Goal: Task Accomplishment & Management: Use online tool/utility

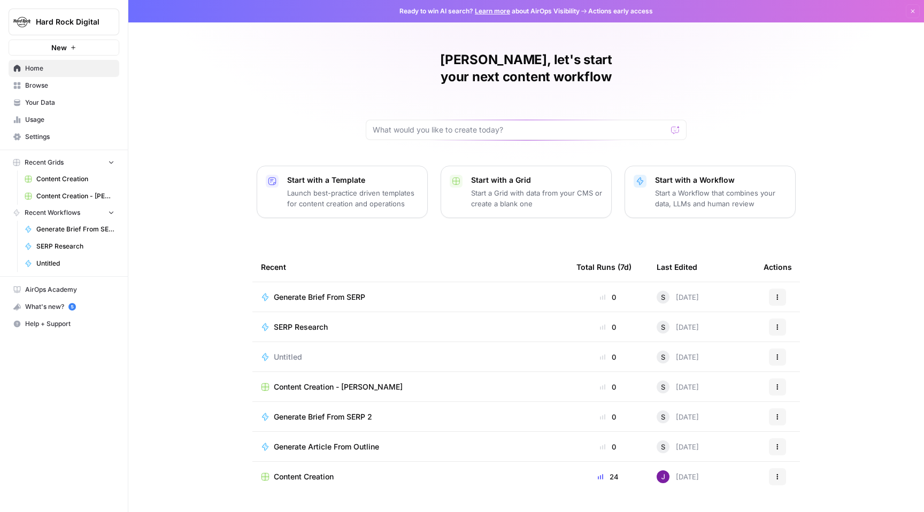
click at [430, 292] on div "Generate Brief From SERP" at bounding box center [410, 297] width 298 height 11
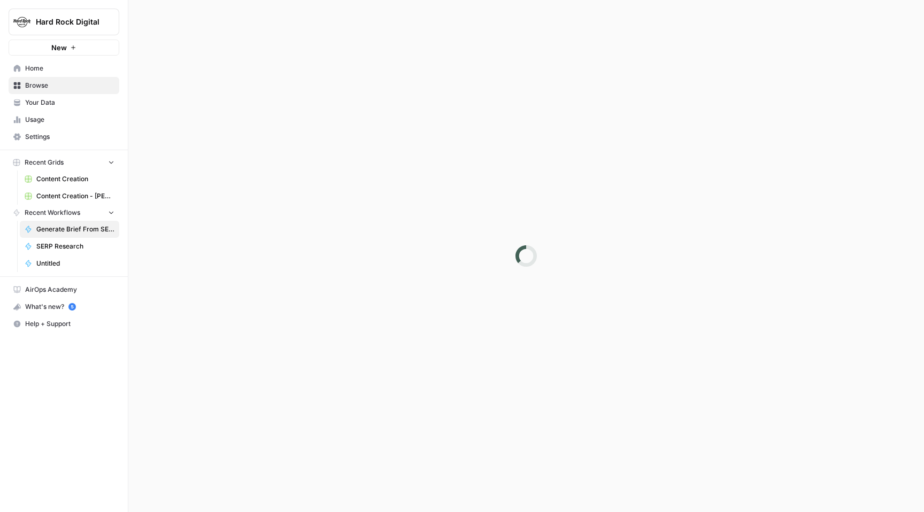
click at [430, 279] on div at bounding box center [526, 256] width 796 height 512
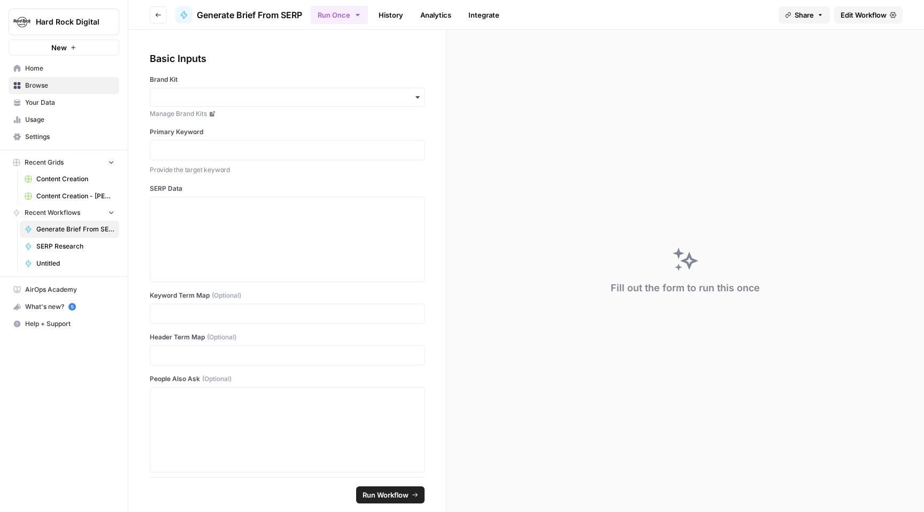
click at [851, 14] on span "Edit Workflow" at bounding box center [864, 15] width 46 height 11
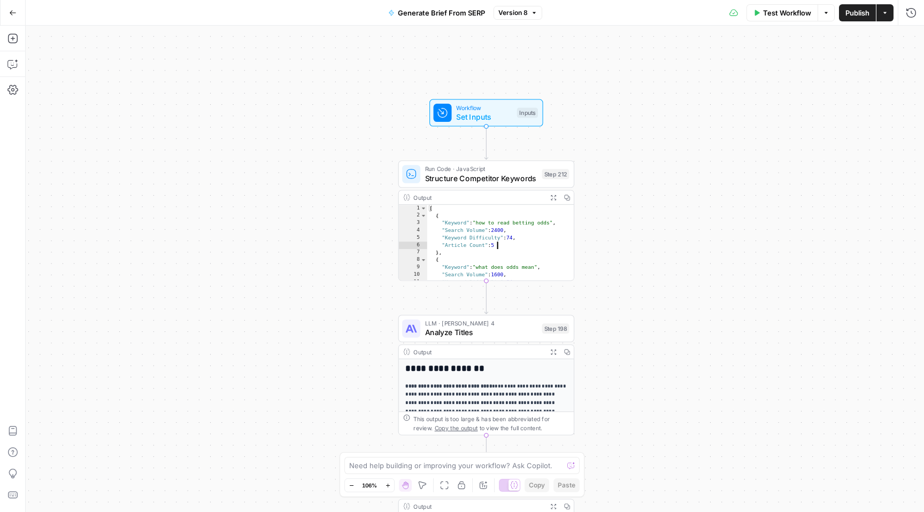
click at [513, 243] on div "[ { "Keyword" : "how to read betting odds" , "Search Volume" : 2400 , "Keyword …" at bounding box center [500, 250] width 147 height 91
click at [503, 209] on div "[ { "Keyword" : "how to read betting odds" , "Search Volume" : 2400 , "Keyword …" at bounding box center [500, 250] width 147 height 91
type textarea "* ***"
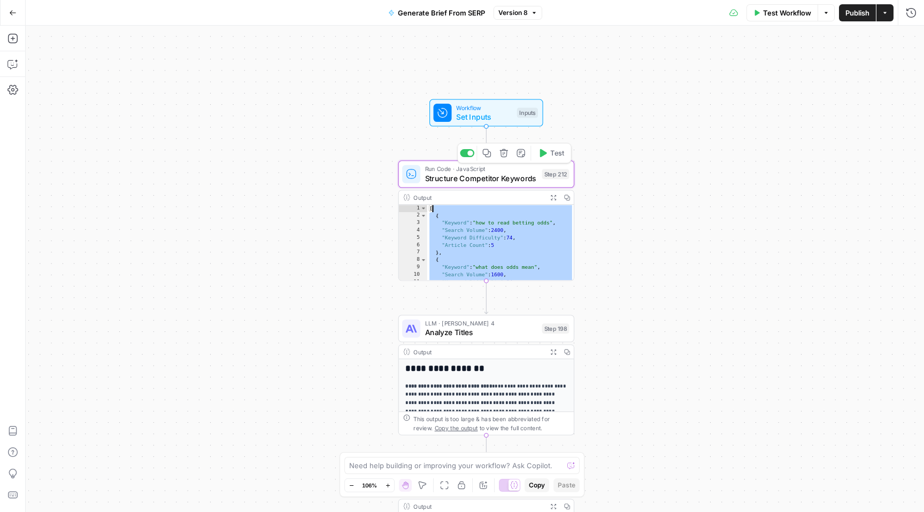
click at [571, 171] on div "Run Code · JavaScript Structure Competitor Keywords Step 212 Copy step Delete s…" at bounding box center [486, 173] width 176 height 27
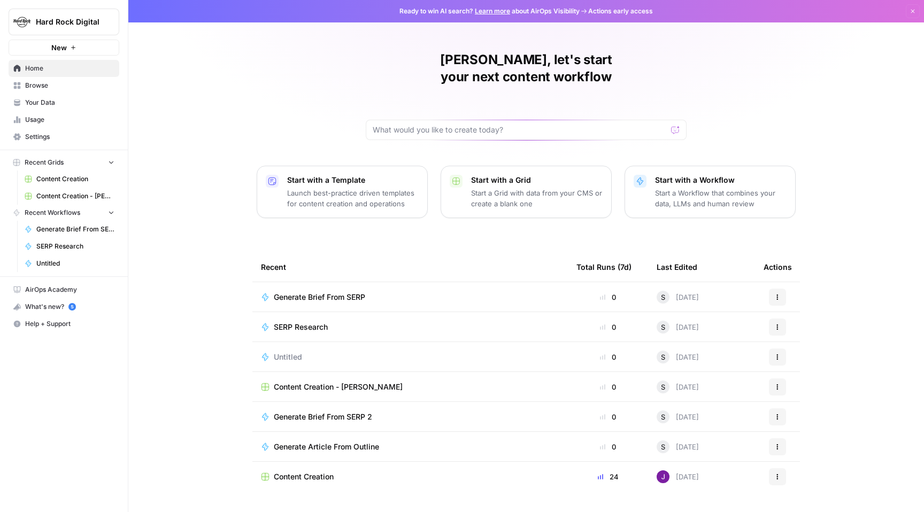
click at [322, 322] on span "SERP Research" at bounding box center [301, 327] width 54 height 11
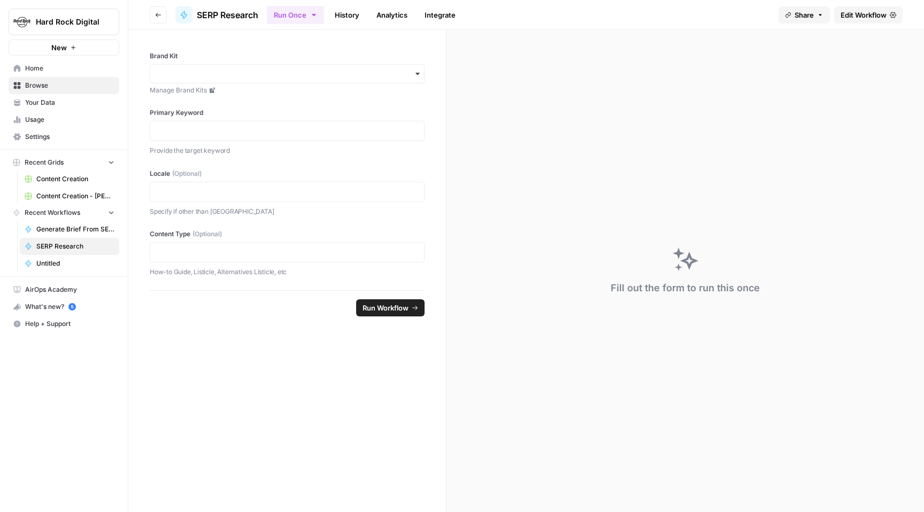
click at [871, 13] on span "Edit Workflow" at bounding box center [864, 15] width 46 height 11
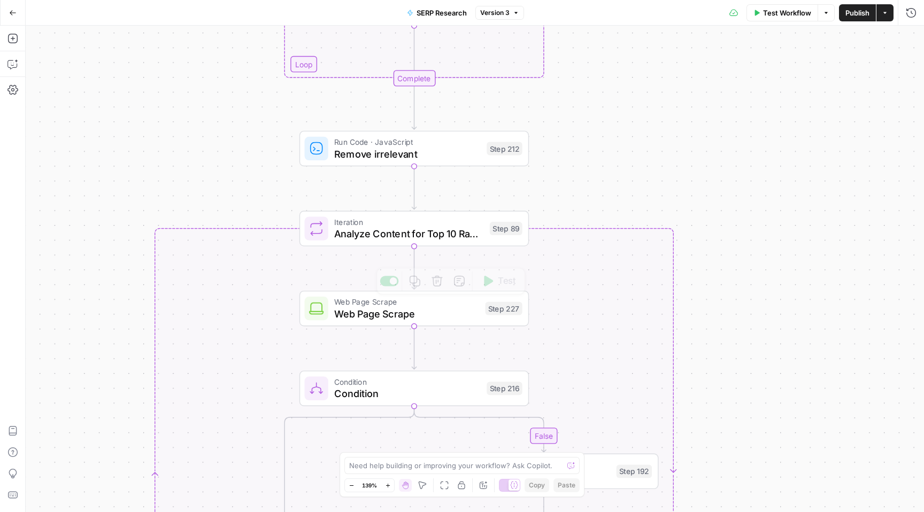
click at [462, 316] on span "Web Page Scrape" at bounding box center [406, 313] width 145 height 15
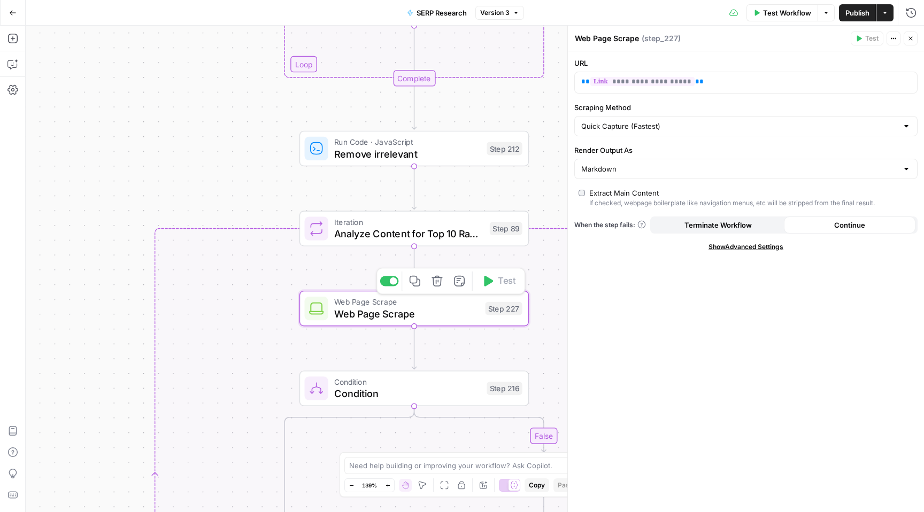
click at [546, 282] on div "false true Workflow Set Inputs Inputs Run Code · Python Get SERP Parameters Ste…" at bounding box center [475, 269] width 898 height 487
click at [518, 300] on div "Web Page Scrape Web Page Scrape Step 227 Copy step Delete step Add Note Test" at bounding box center [414, 308] width 218 height 25
click at [518, 305] on div "Step 227" at bounding box center [503, 308] width 37 height 13
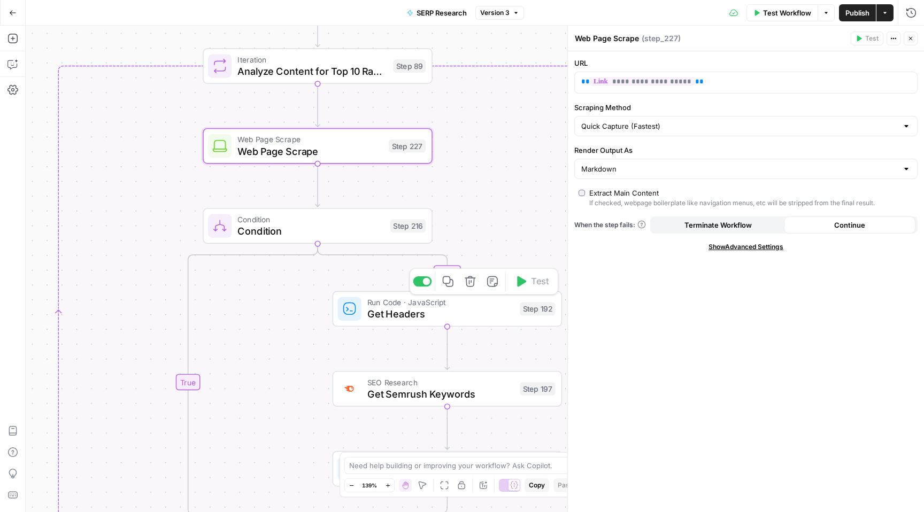
click at [476, 310] on span "Get Headers" at bounding box center [440, 314] width 147 height 15
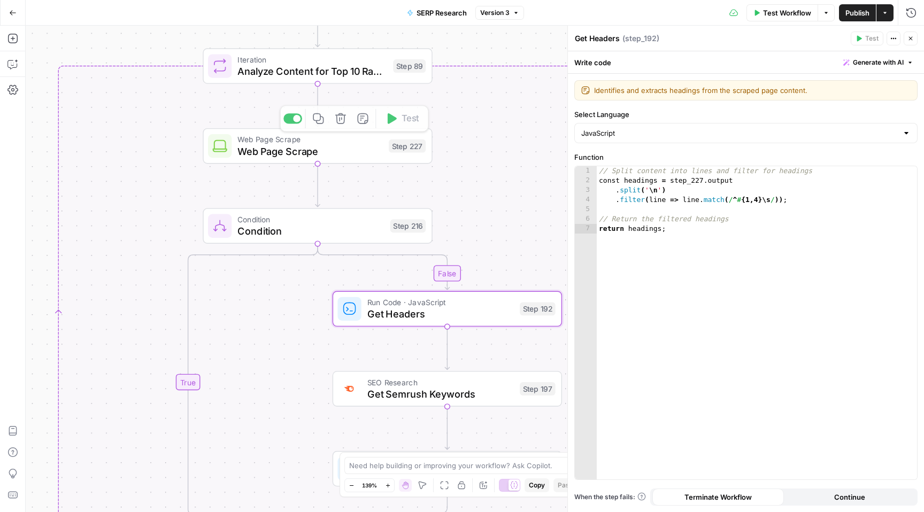
click at [403, 155] on div "Web Page Scrape Web Page Scrape Step 227 Copy step Delete step Add Note Test" at bounding box center [317, 146] width 218 height 25
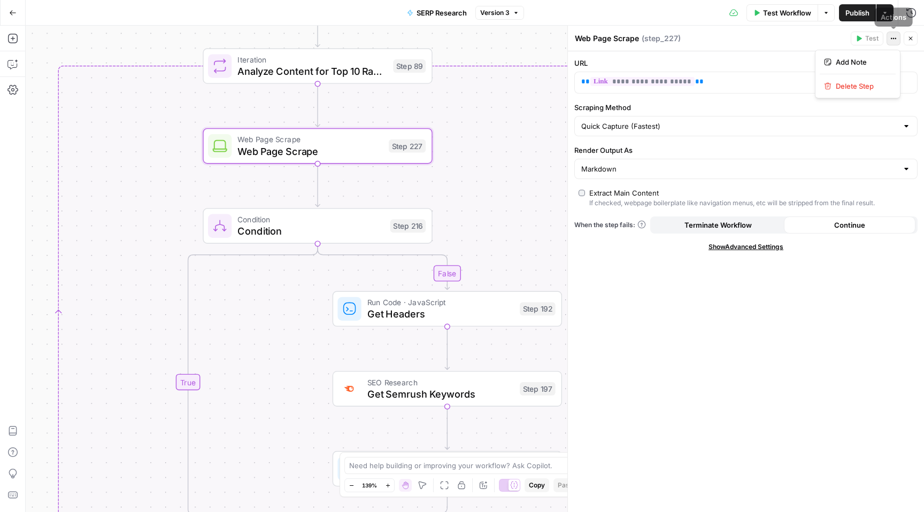
click at [895, 40] on icon "button" at bounding box center [893, 38] width 6 height 6
click at [383, 220] on div "Condition Condition Step 216 Copy step Delete step Add Note Test" at bounding box center [317, 225] width 218 height 25
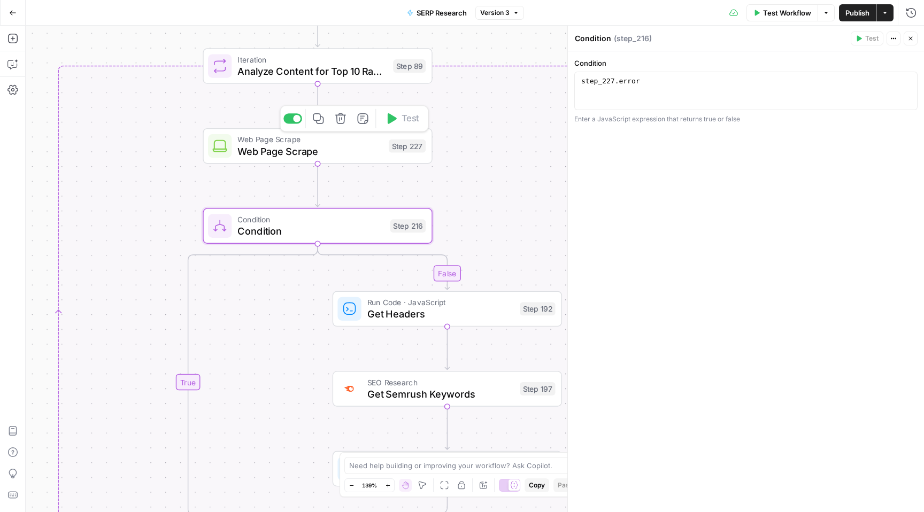
click at [382, 147] on span "Web Page Scrape" at bounding box center [309, 151] width 145 height 15
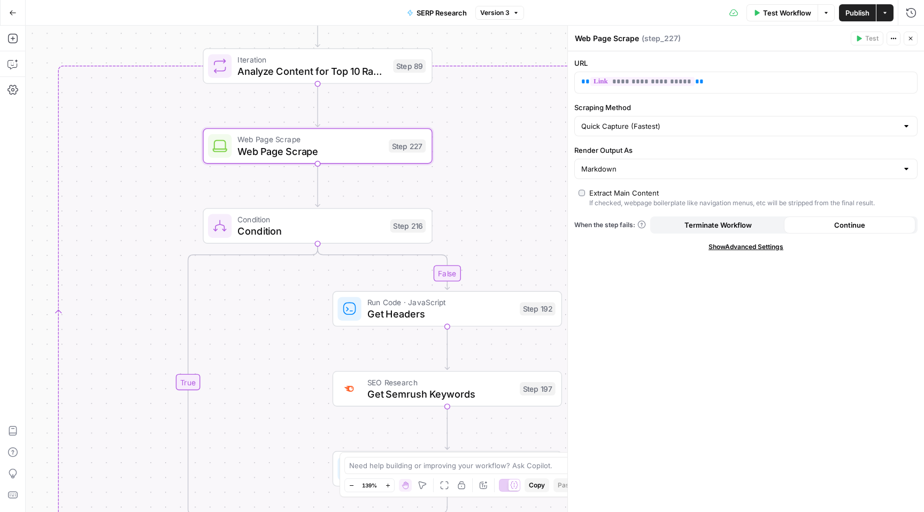
click at [360, 74] on span "Analyze Content for Top 10 Ranking Pages" at bounding box center [312, 71] width 150 height 15
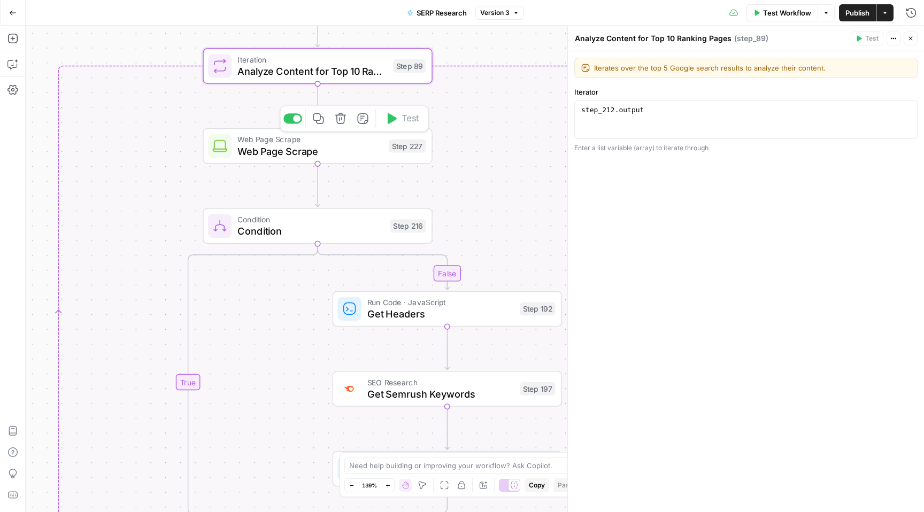
click at [369, 155] on span "Web Page Scrape" at bounding box center [309, 151] width 145 height 15
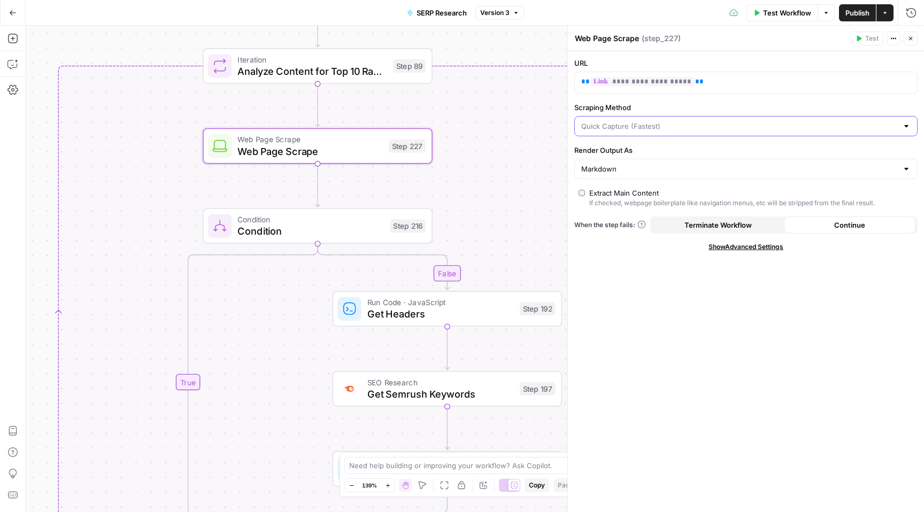
click at [685, 130] on input "Scraping Method" at bounding box center [739, 126] width 317 height 11
type input "Quick Capture (Fastest)"
click at [755, 101] on div "**********" at bounding box center [746, 281] width 356 height 461
click at [668, 127] on input "Scraping Method" at bounding box center [739, 126] width 317 height 11
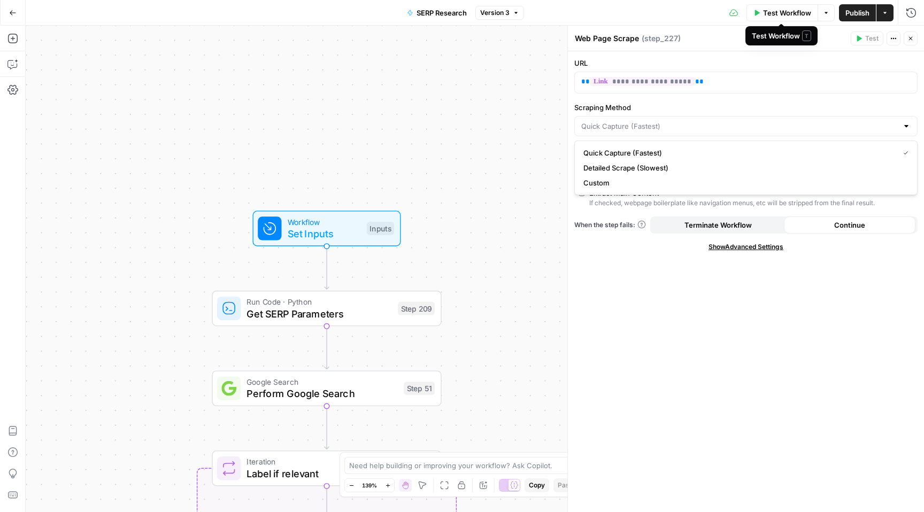
type input "Quick Capture (Fastest)"
click at [766, 12] on span "Test Workflow" at bounding box center [787, 12] width 48 height 11
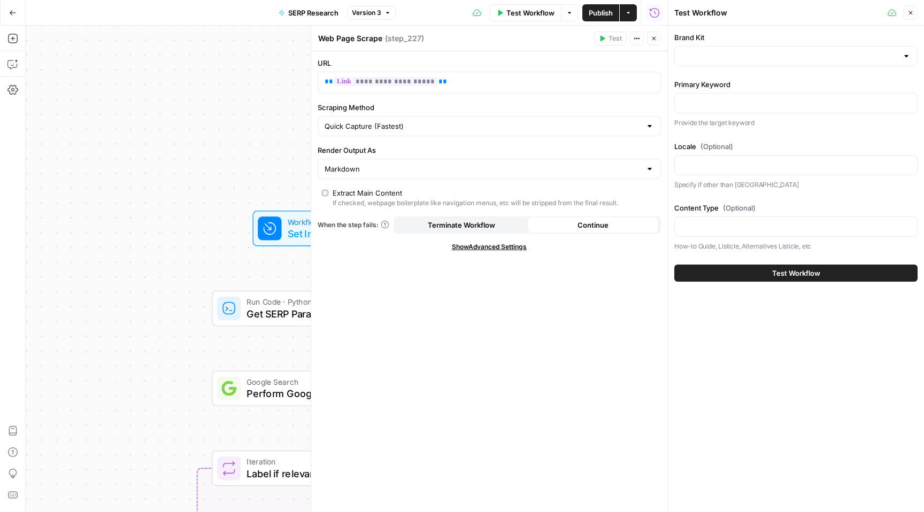
click at [694, 49] on div at bounding box center [795, 56] width 243 height 20
click at [707, 87] on span "Hard Rock Digital" at bounding box center [793, 83] width 221 height 11
type input "Hard Rock Digital"
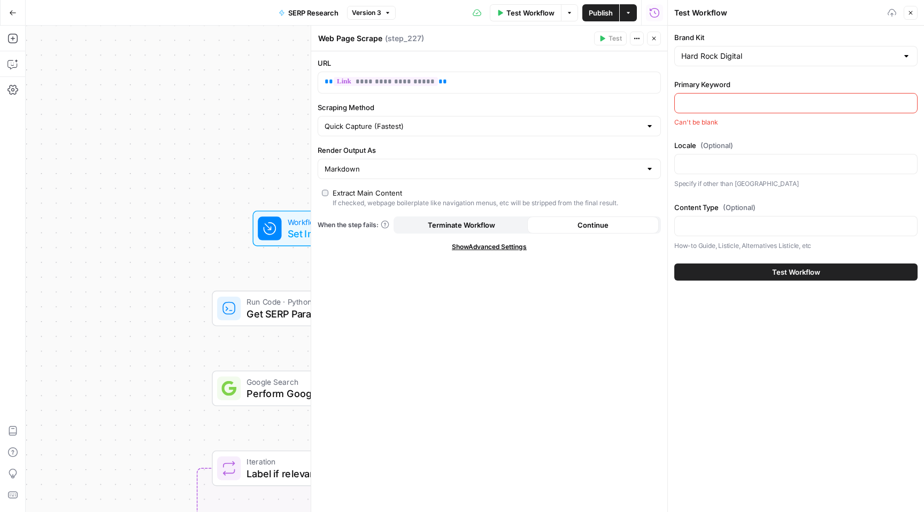
click at [707, 96] on div at bounding box center [795, 103] width 243 height 20
type input "How to play online roulette"
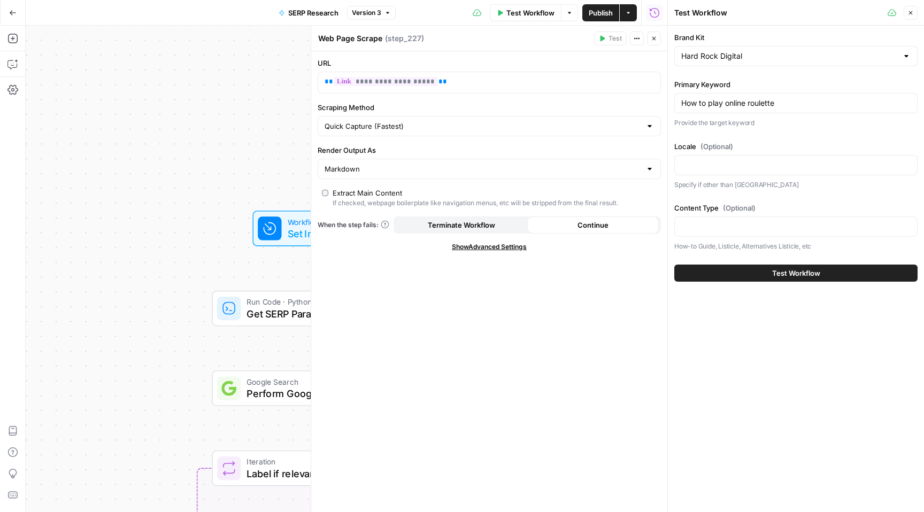
click at [730, 271] on button "Test Workflow" at bounding box center [795, 273] width 243 height 17
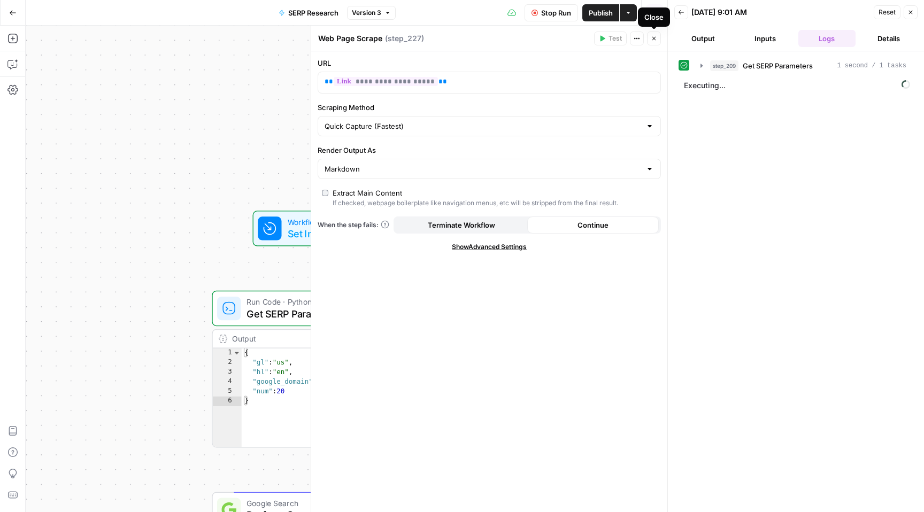
click at [656, 36] on icon "button" at bounding box center [654, 38] width 6 height 6
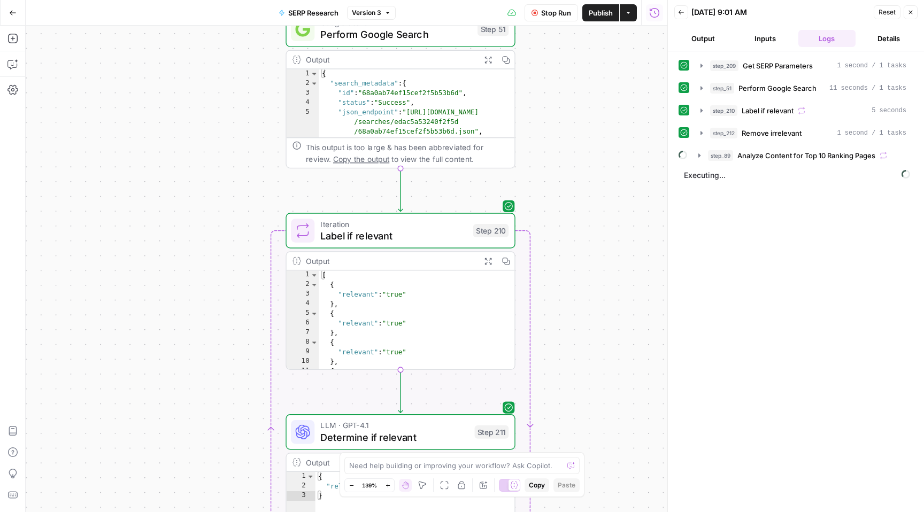
type textarea "*"
click at [482, 321] on div "[ { "relevant" : "true" } , { "relevant" : "true" } , { "relevant" : "true" } ,…" at bounding box center [417, 330] width 196 height 119
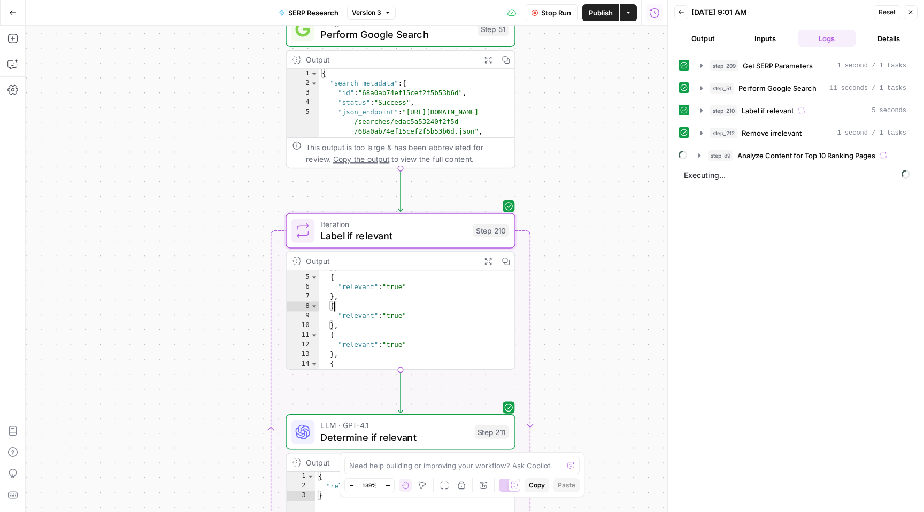
scroll to position [109, 0]
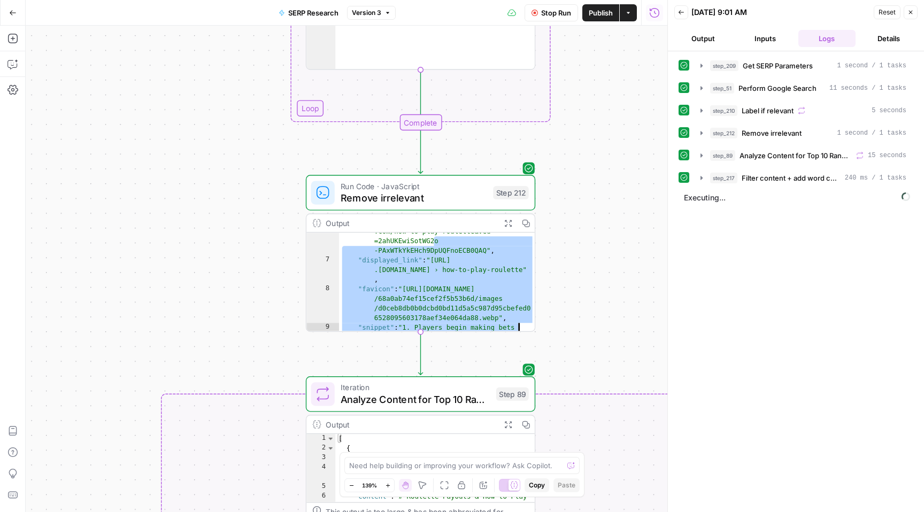
click at [499, 305] on div ""redirect_link" : "[URL][DOMAIN_NAME] /url?sa=t&source=web&rct=j&opi =89978449&…" at bounding box center [437, 301] width 196 height 206
type textarea "**********"
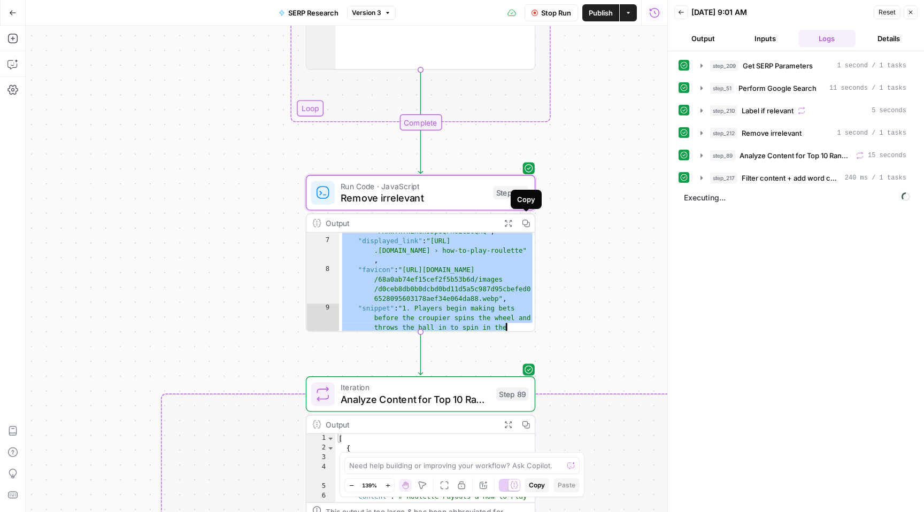
click at [528, 224] on icon "button" at bounding box center [526, 223] width 8 height 8
click at [509, 223] on icon "button" at bounding box center [508, 223] width 8 height 8
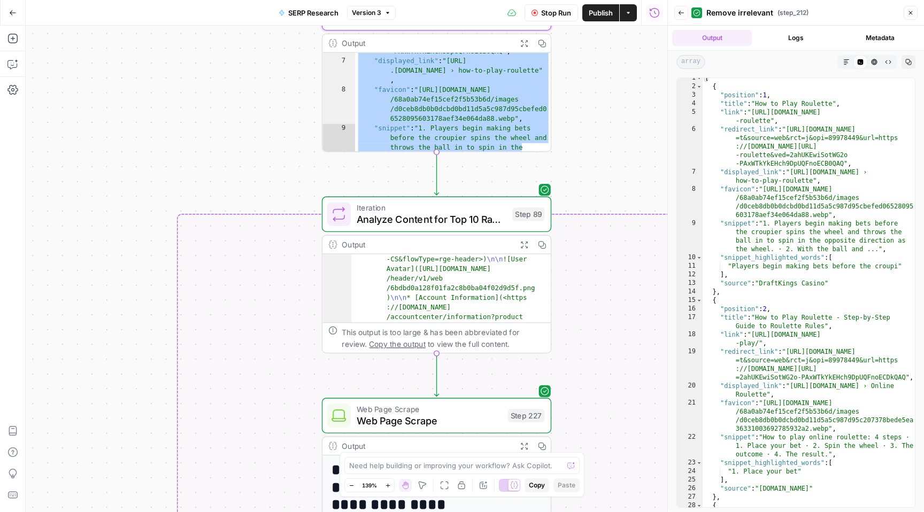
scroll to position [104, 0]
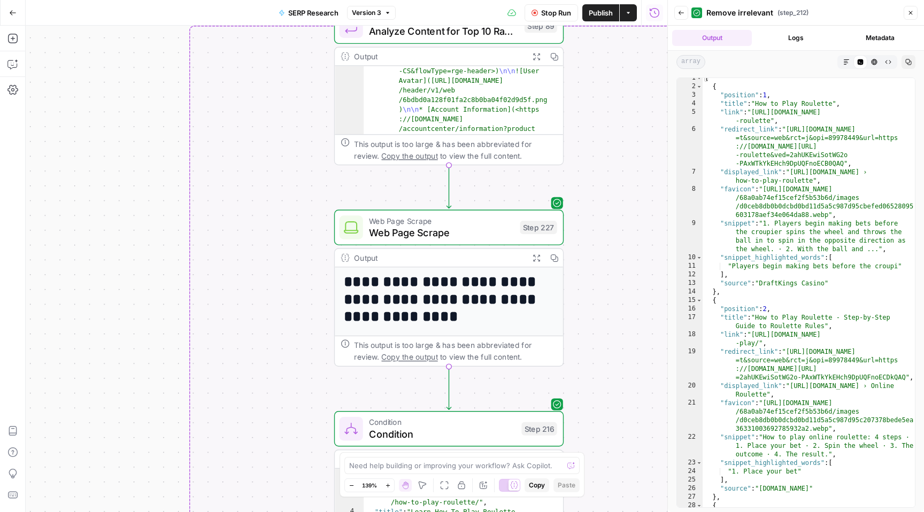
click at [543, 312] on h1 "**********" at bounding box center [449, 299] width 211 height 52
click at [391, 358] on span "Copy the output" at bounding box center [409, 357] width 56 height 9
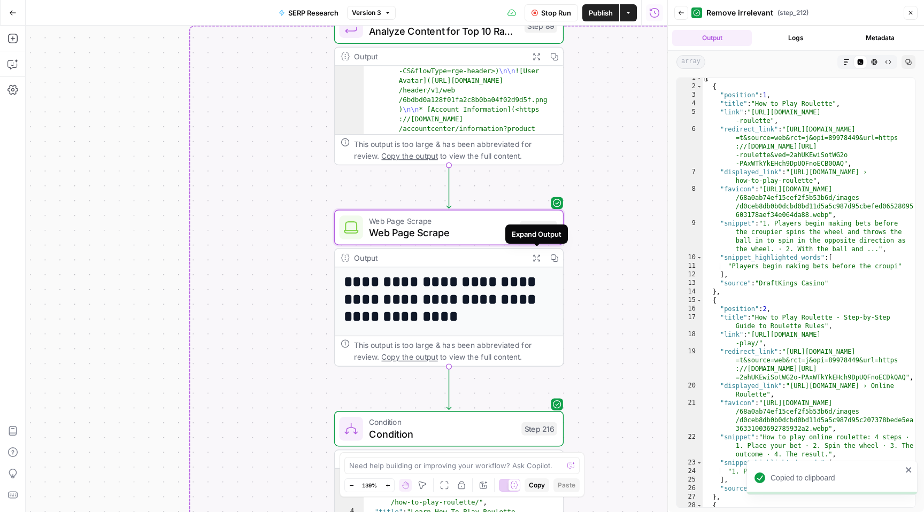
click at [536, 257] on icon "button" at bounding box center [536, 258] width 8 height 8
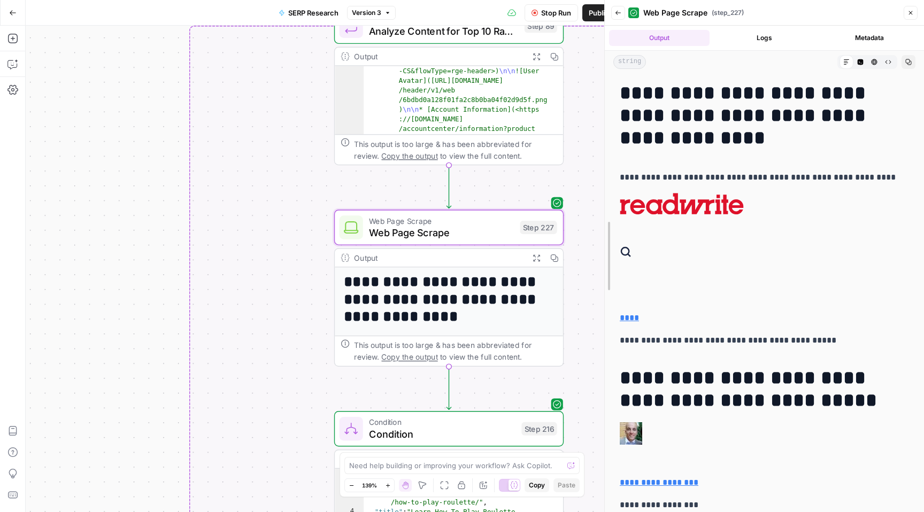
drag, startPoint x: 672, startPoint y: 259, endPoint x: 608, endPoint y: 252, distance: 64.6
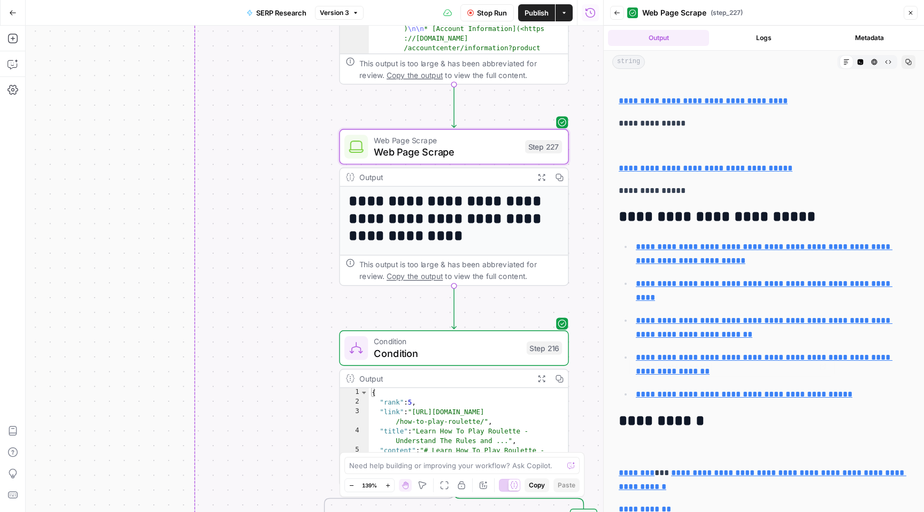
scroll to position [8175, 0]
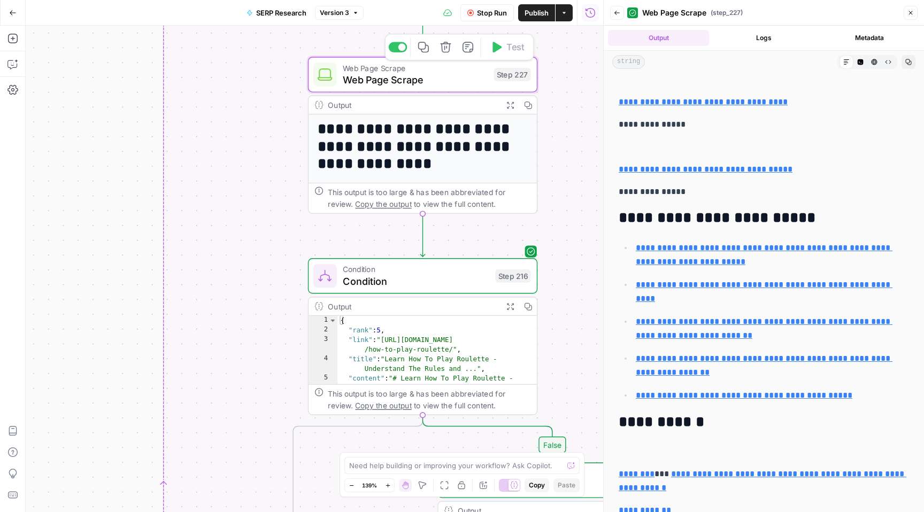
click at [529, 84] on div "Web Page Scrape Web Page Scrape Step 227 Copy step Delete step Add Note Test" at bounding box center [422, 74] width 218 height 25
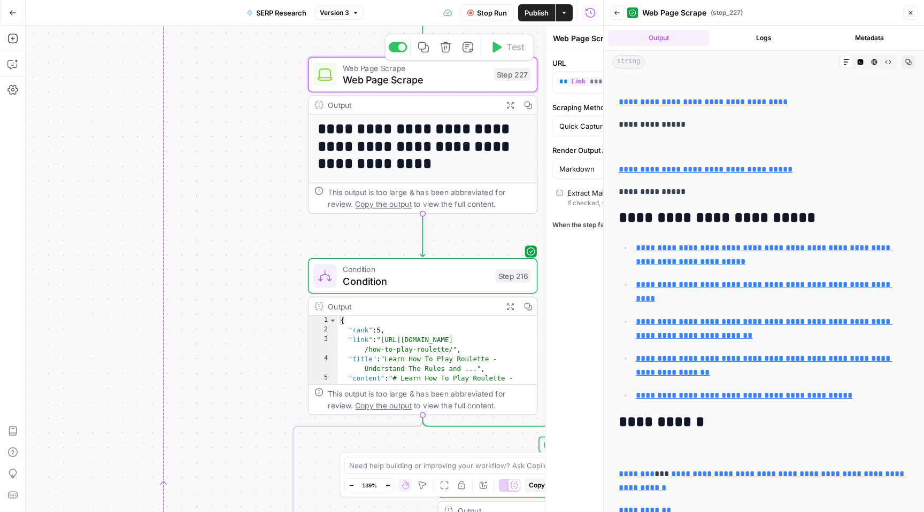
click at [529, 84] on div "**********" at bounding box center [425, 269] width 357 height 487
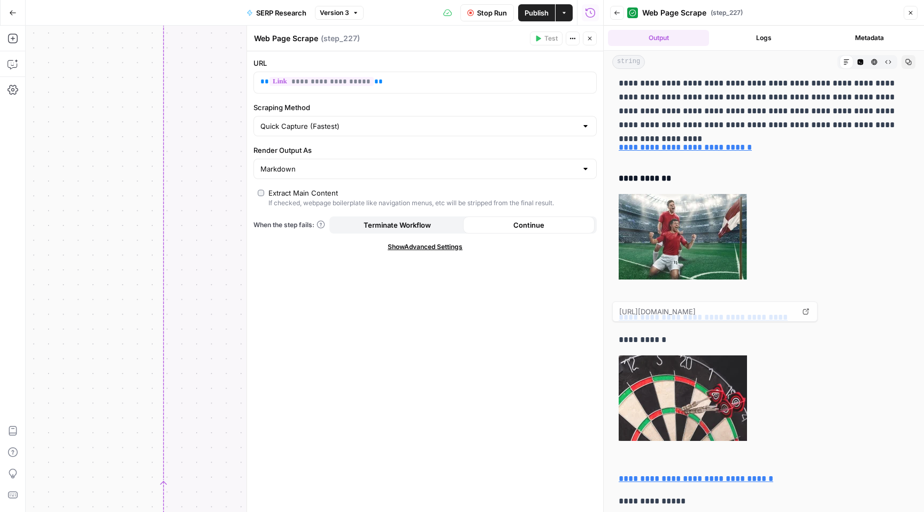
scroll to position [7568, 0]
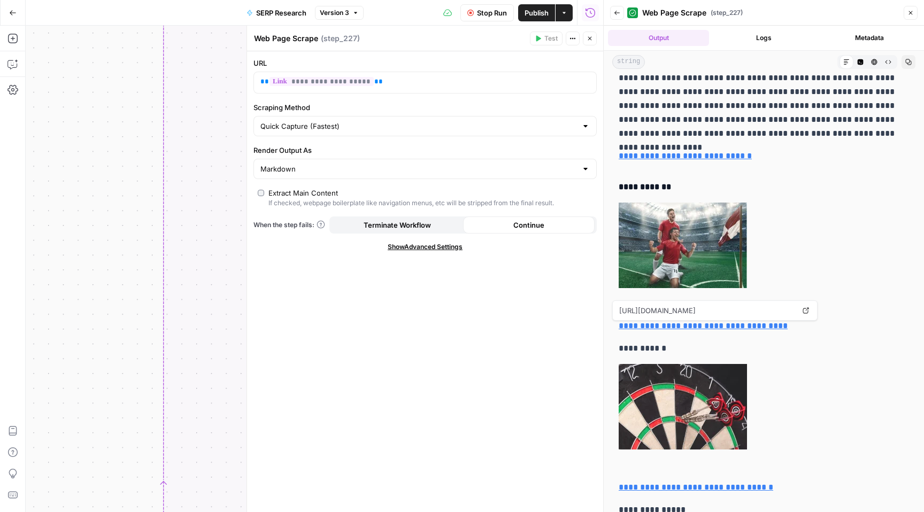
click at [590, 39] on icon "button" at bounding box center [590, 38] width 6 height 6
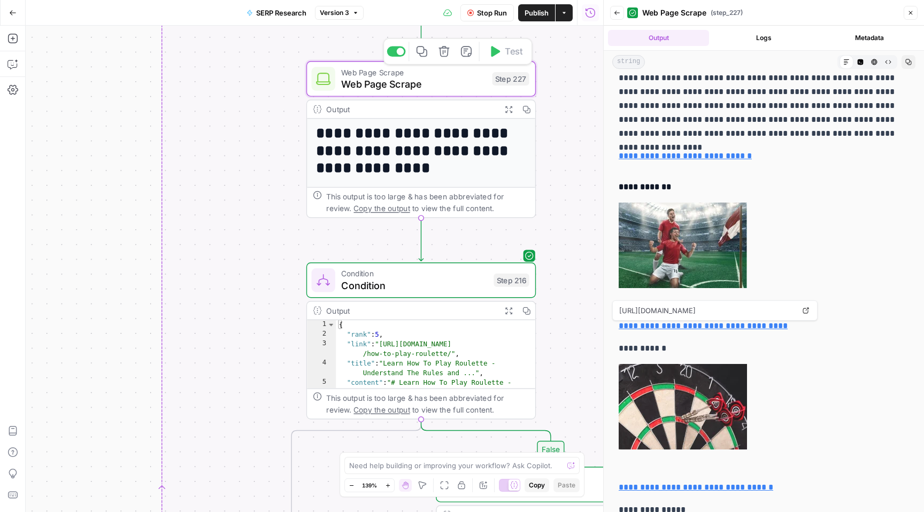
click at [389, 84] on span "Web Page Scrape" at bounding box center [413, 83] width 145 height 15
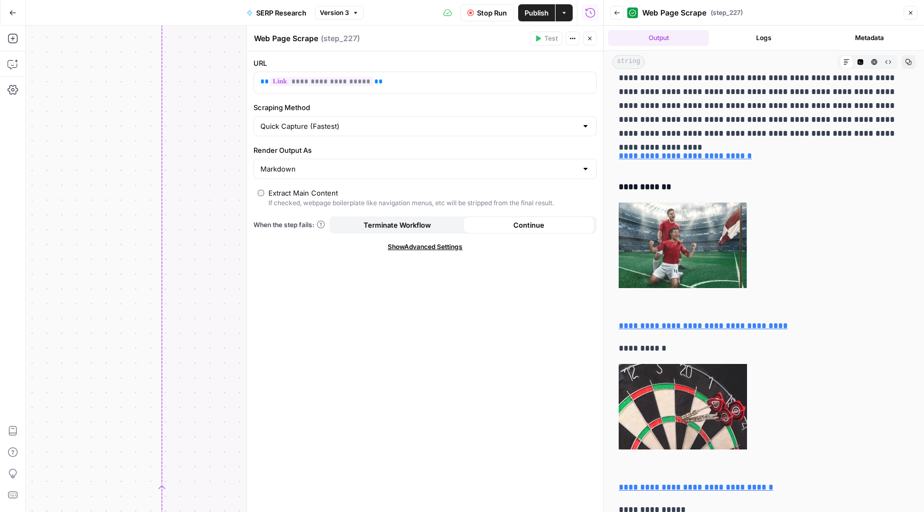
click at [764, 37] on button "Logs" at bounding box center [763, 38] width 101 height 16
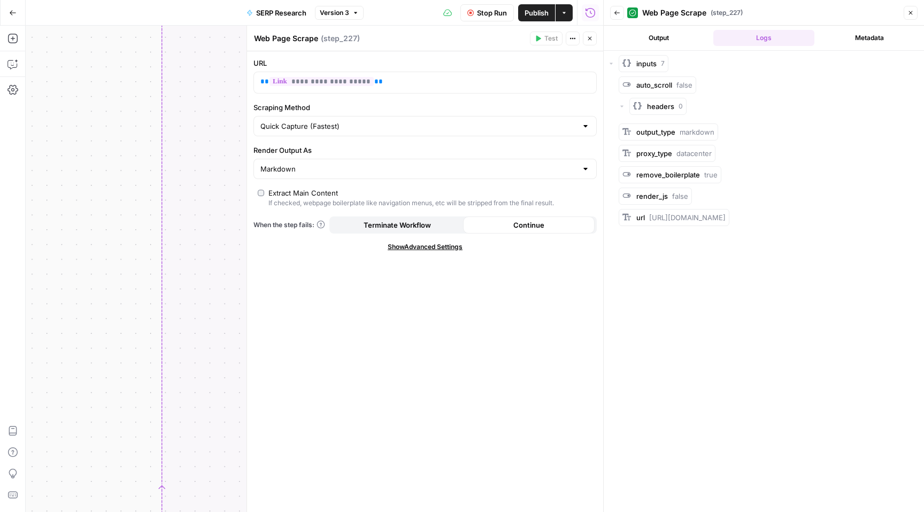
scroll to position [0, 0]
click at [590, 38] on icon "button" at bounding box center [590, 38] width 6 height 6
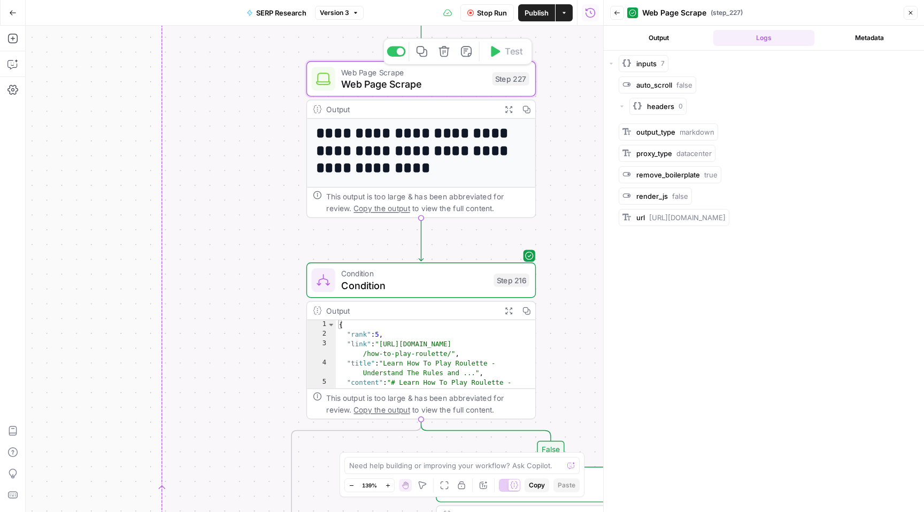
click at [429, 79] on span "Web Page Scrape" at bounding box center [413, 83] width 145 height 15
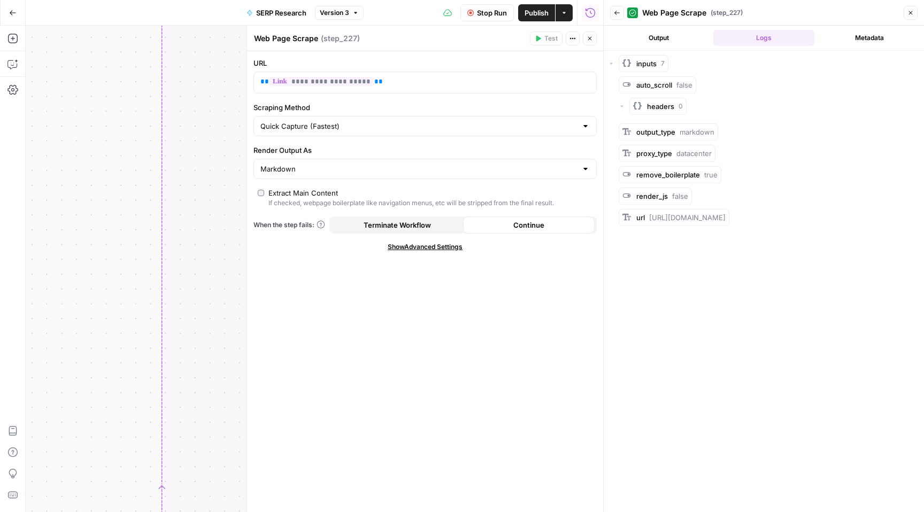
click at [216, 107] on div "false true Workflow Set Inputs Inputs Run Code · Python Get SERP Parameters Ste…" at bounding box center [314, 269] width 577 height 487
click at [590, 39] on icon "button" at bounding box center [590, 38] width 6 height 6
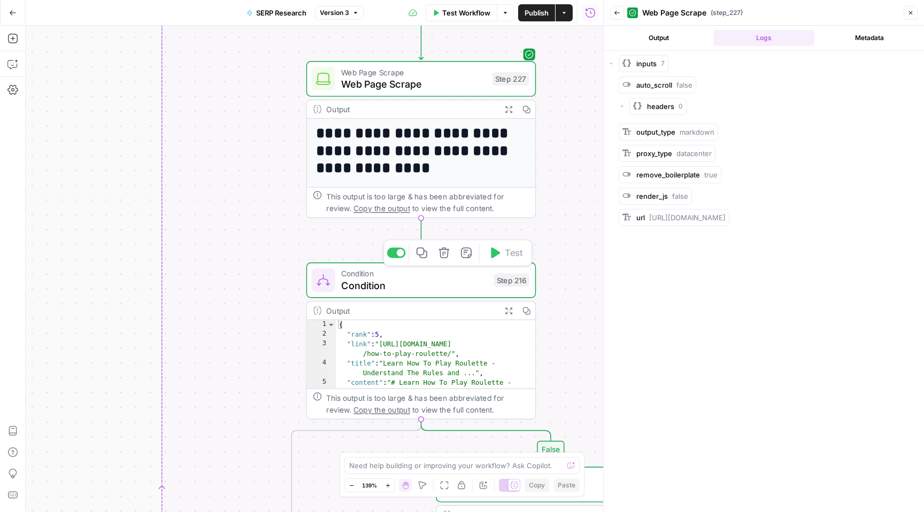
click at [483, 282] on span "Condition" at bounding box center [414, 285] width 147 height 15
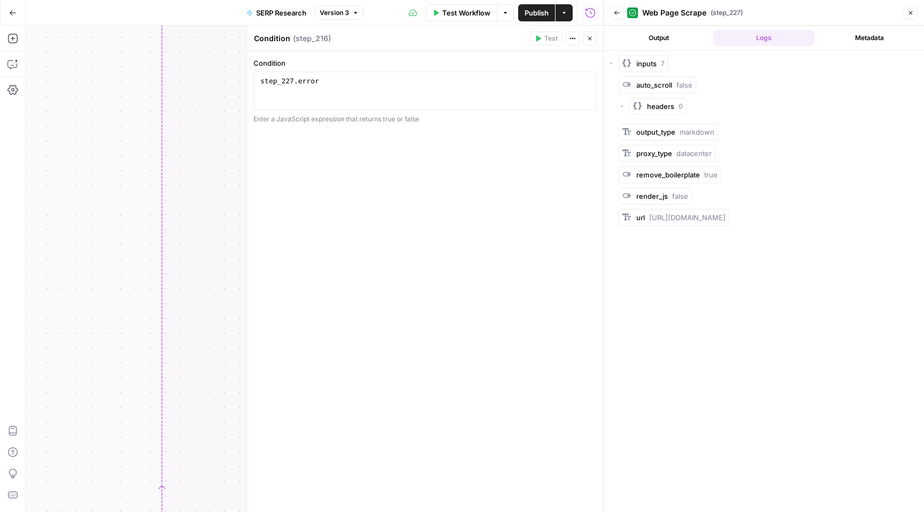
click at [912, 11] on icon "button" at bounding box center [910, 13] width 6 height 6
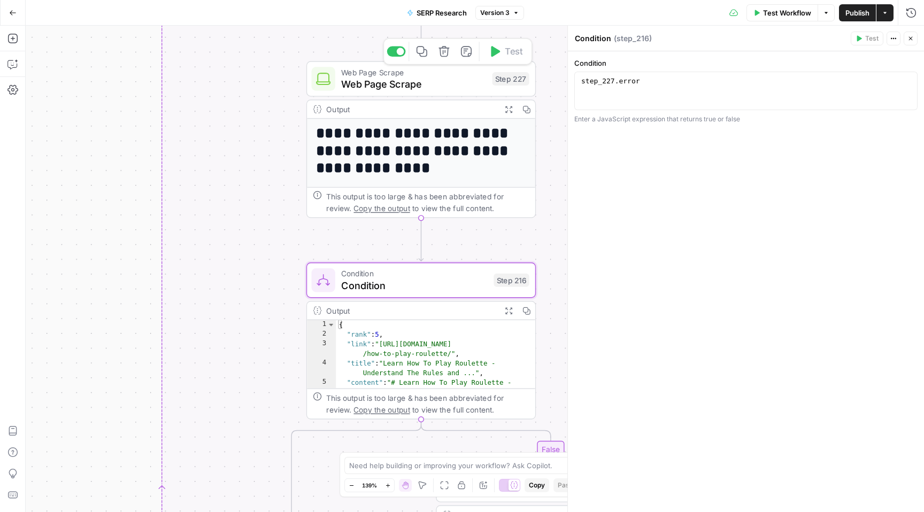
click at [529, 73] on div "Web Page Scrape Web Page Scrape Step 227 Copy step Delete step Add Note Test" at bounding box center [420, 78] width 229 height 35
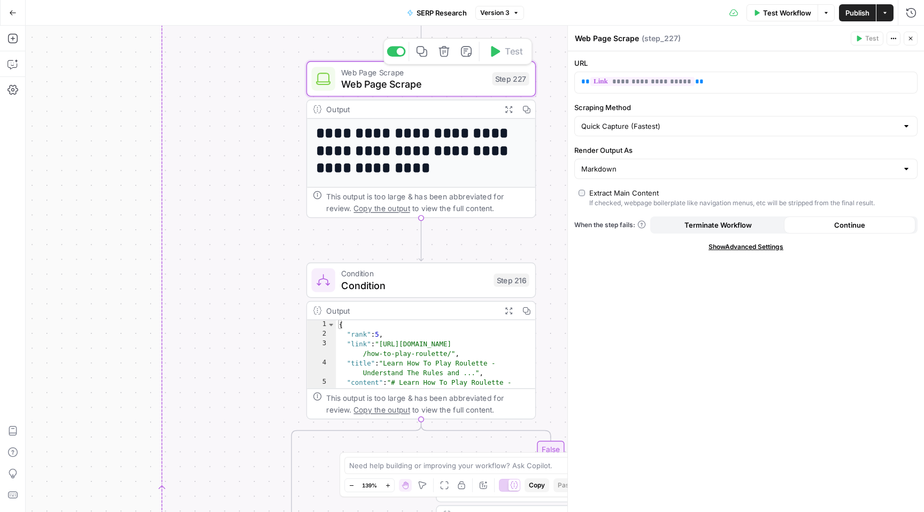
click at [531, 93] on div "Web Page Scrape Web Page Scrape Step 227 Copy step Delete step Add Note Test" at bounding box center [420, 78] width 229 height 35
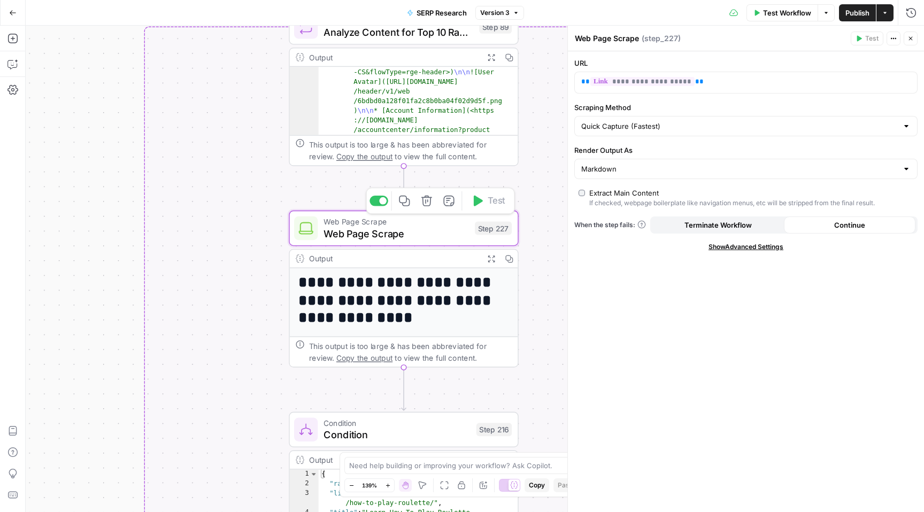
click at [514, 237] on div "Web Page Scrape Web Page Scrape Step 227 Copy step Delete step Add Note Test" at bounding box center [403, 228] width 229 height 35
click at [438, 321] on h1 "**********" at bounding box center [403, 300] width 211 height 52
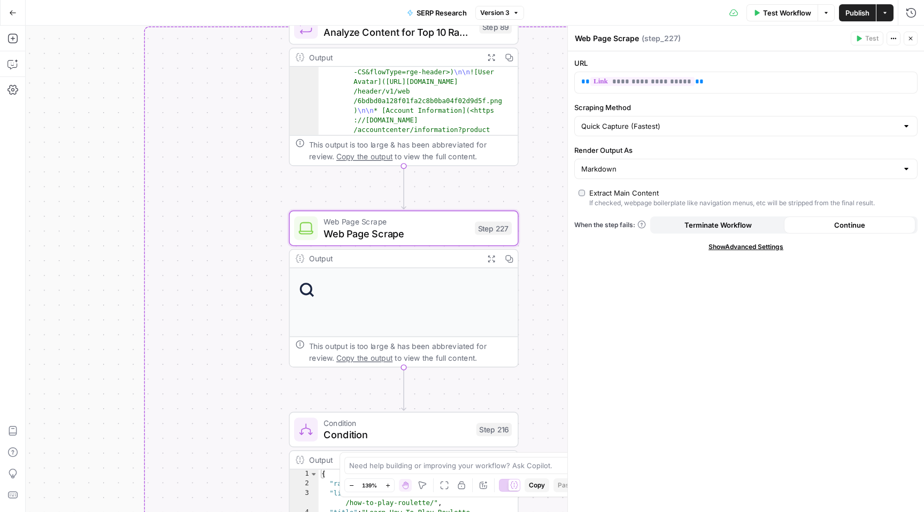
scroll to position [275, 0]
click at [494, 256] on icon "button" at bounding box center [491, 259] width 7 height 7
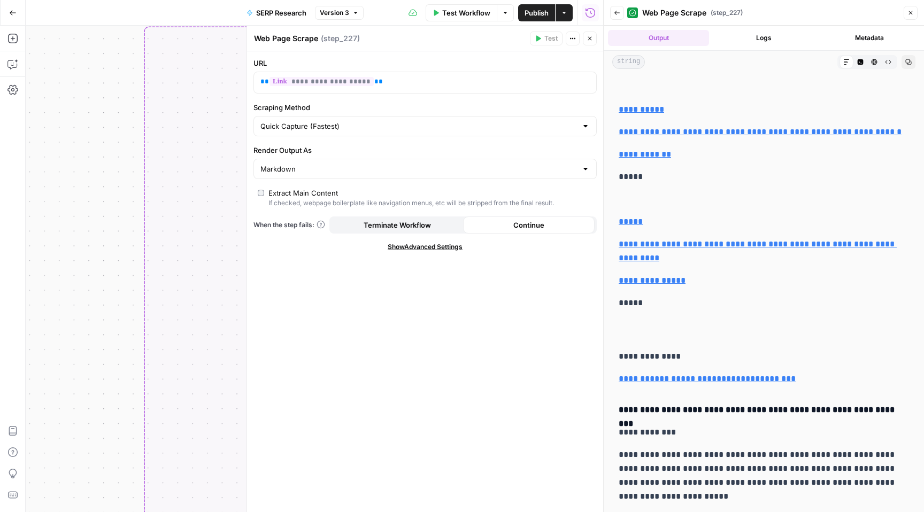
scroll to position [9170, 0]
click at [534, 333] on div "**********" at bounding box center [425, 281] width 356 height 461
click at [574, 35] on icon "button" at bounding box center [572, 38] width 6 height 6
click at [484, 395] on div "**********" at bounding box center [425, 281] width 356 height 461
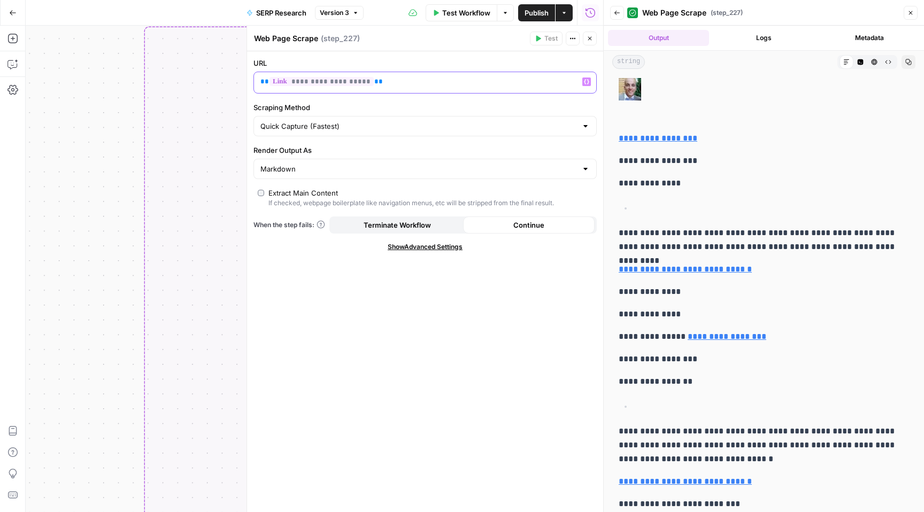
scroll to position [0, 0]
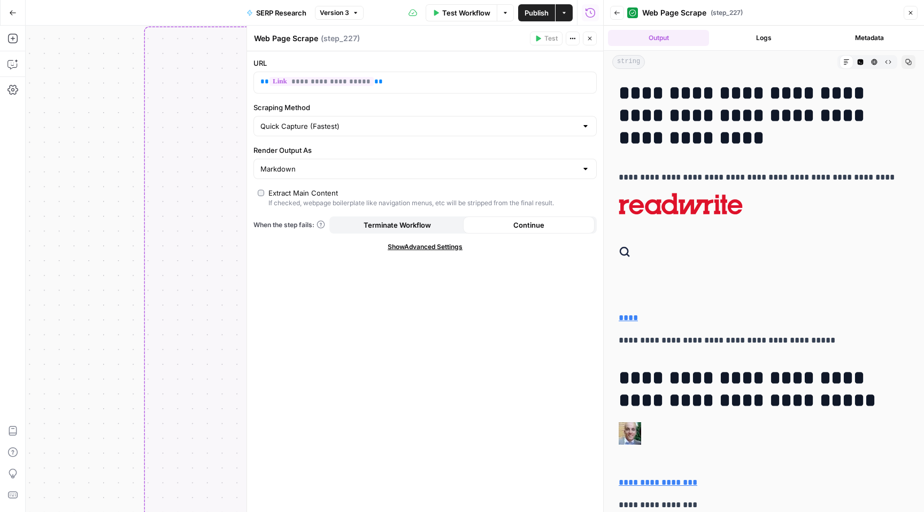
drag, startPoint x: 713, startPoint y: 142, endPoint x: 622, endPoint y: 89, distance: 105.7
click at [622, 89] on h1 "**********" at bounding box center [764, 115] width 290 height 67
copy h1 "**********"
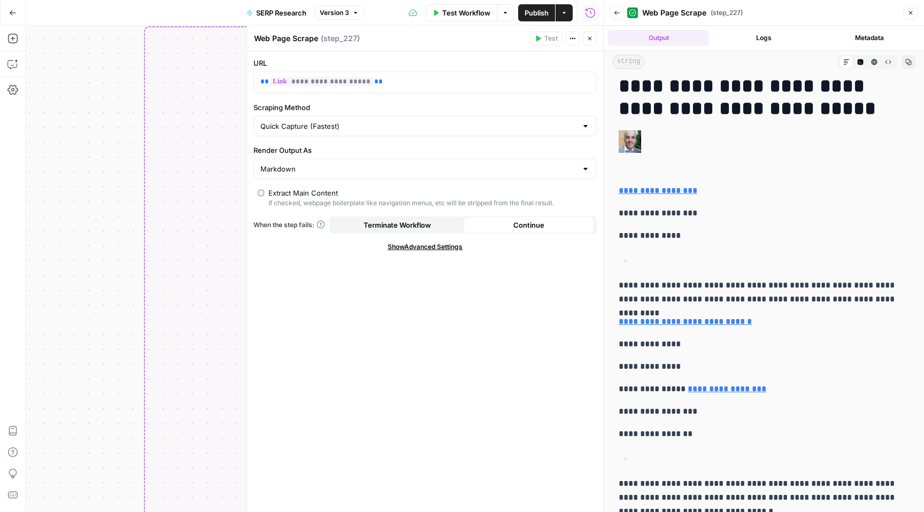
scroll to position [308, 0]
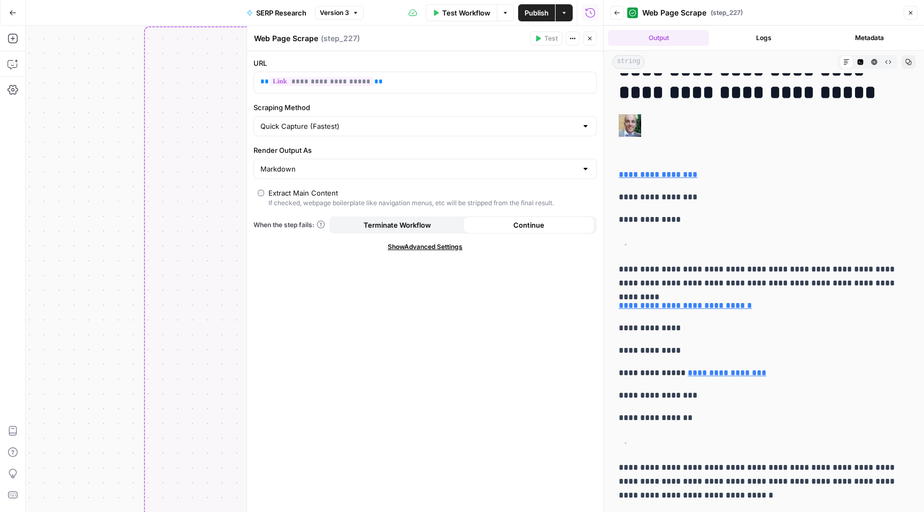
drag, startPoint x: 621, startPoint y: 269, endPoint x: 871, endPoint y: 289, distance: 251.0
click at [871, 289] on p "**********" at bounding box center [764, 277] width 290 height 28
copy p "**********"
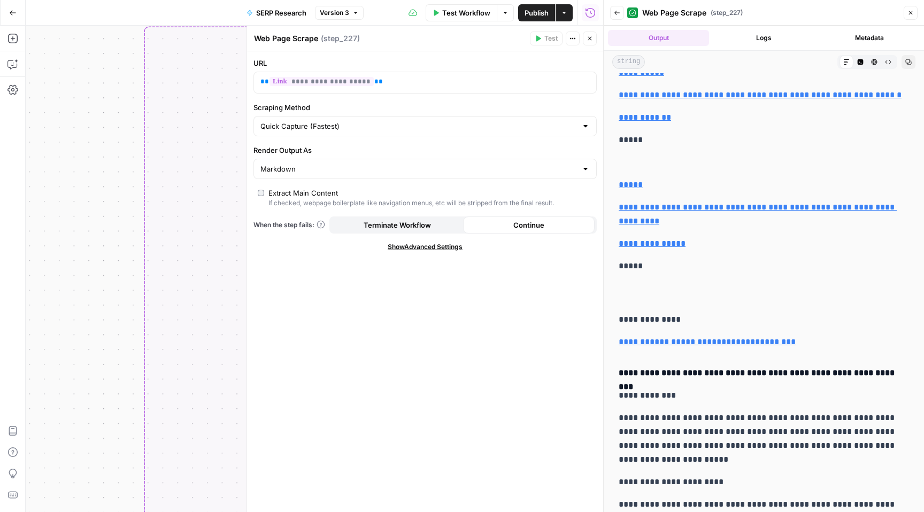
scroll to position [9429, 0]
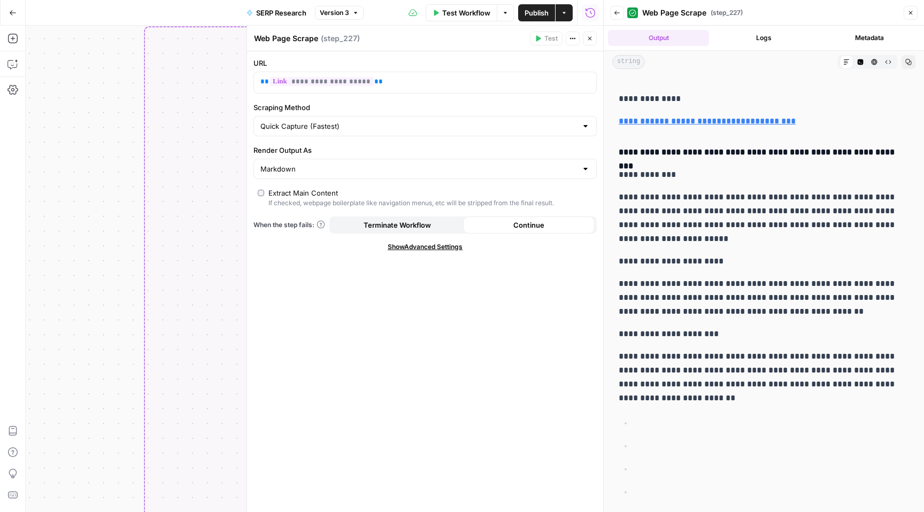
click at [587, 126] on div at bounding box center [585, 126] width 9 height 11
type input "Quick Capture (Fastest)"
click at [913, 14] on icon "button" at bounding box center [910, 13] width 6 height 6
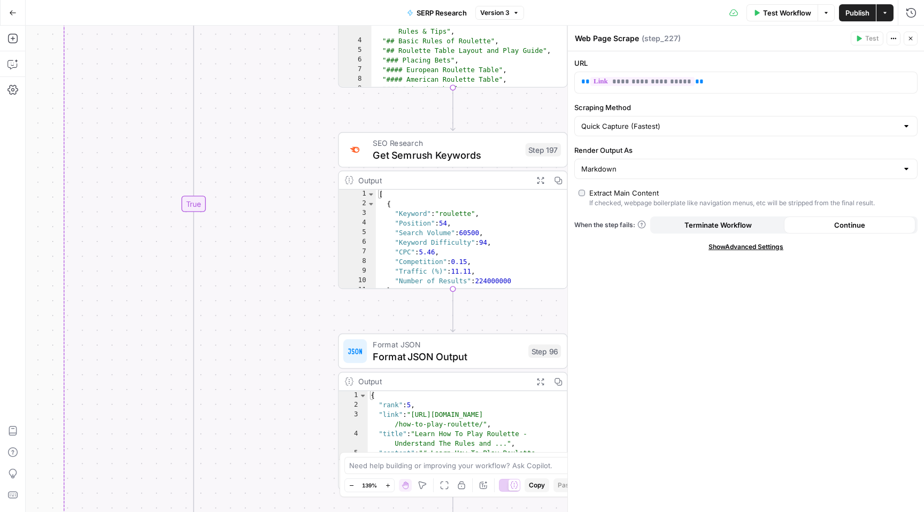
click at [490, 155] on span "Get Semrush Keywords" at bounding box center [446, 155] width 147 height 15
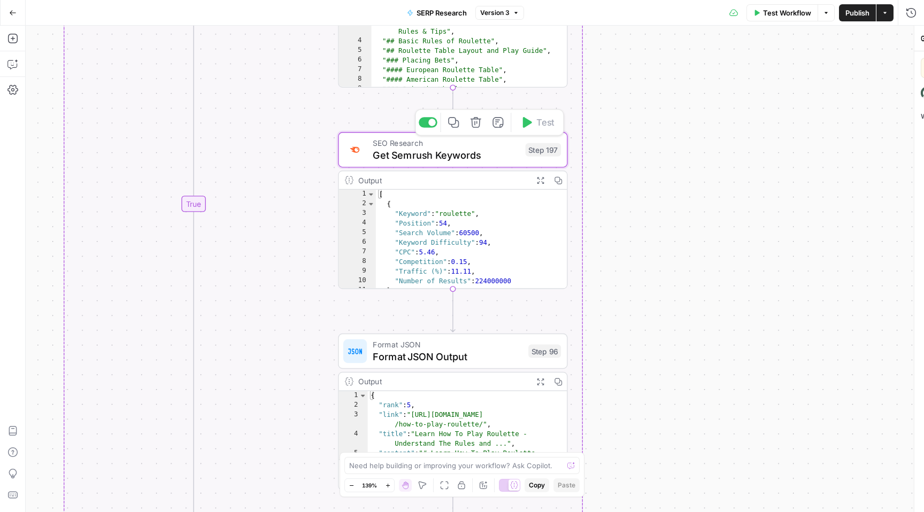
click at [490, 155] on span "Get Semrush Keywords" at bounding box center [446, 155] width 147 height 15
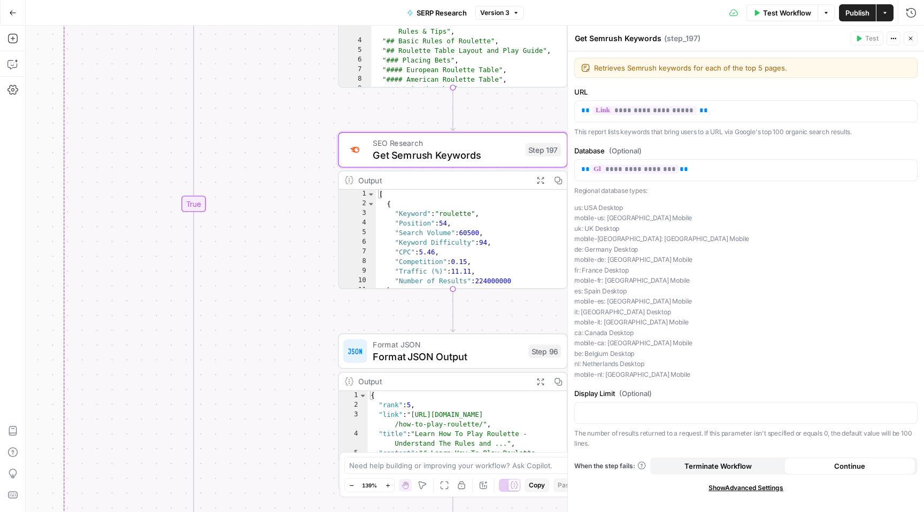
click at [913, 40] on icon "button" at bounding box center [910, 38] width 6 height 6
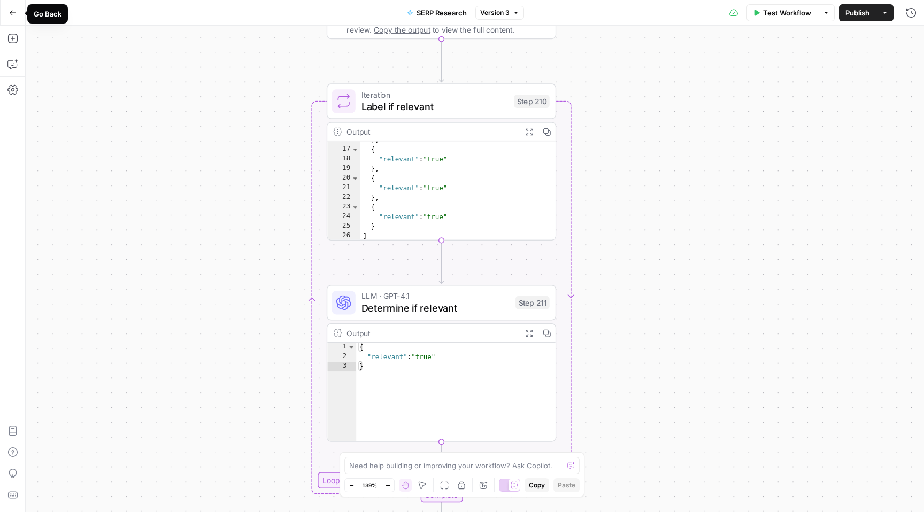
click at [13, 7] on button "Go Back" at bounding box center [12, 12] width 19 height 19
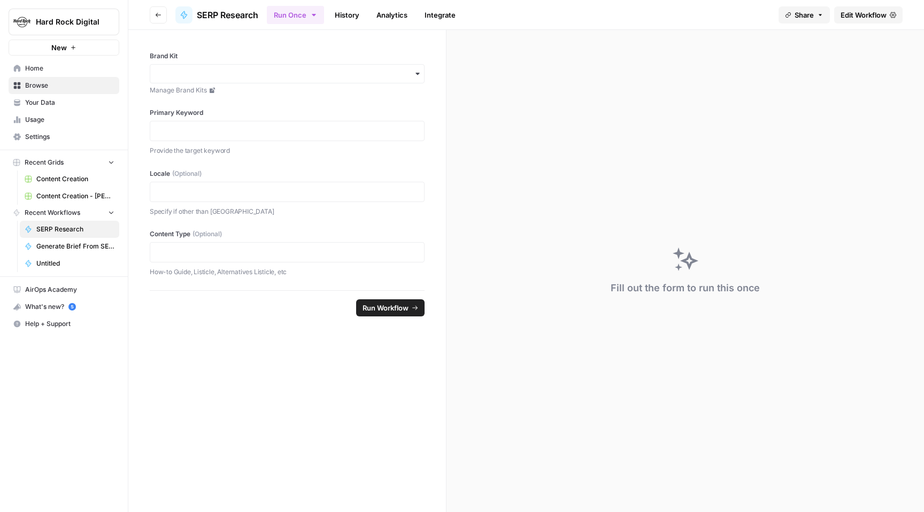
click at [81, 68] on span "Home" at bounding box center [69, 69] width 89 height 10
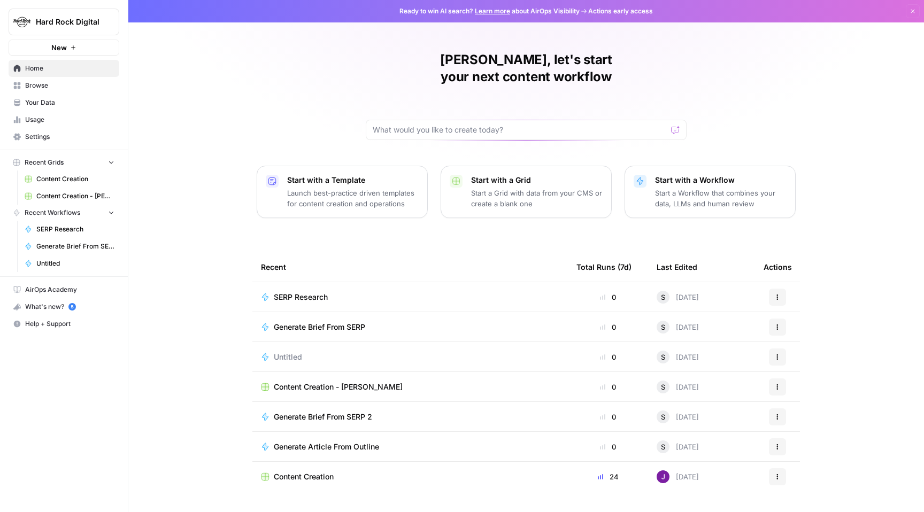
click at [384, 292] on div "SERP Research" at bounding box center [410, 297] width 298 height 11
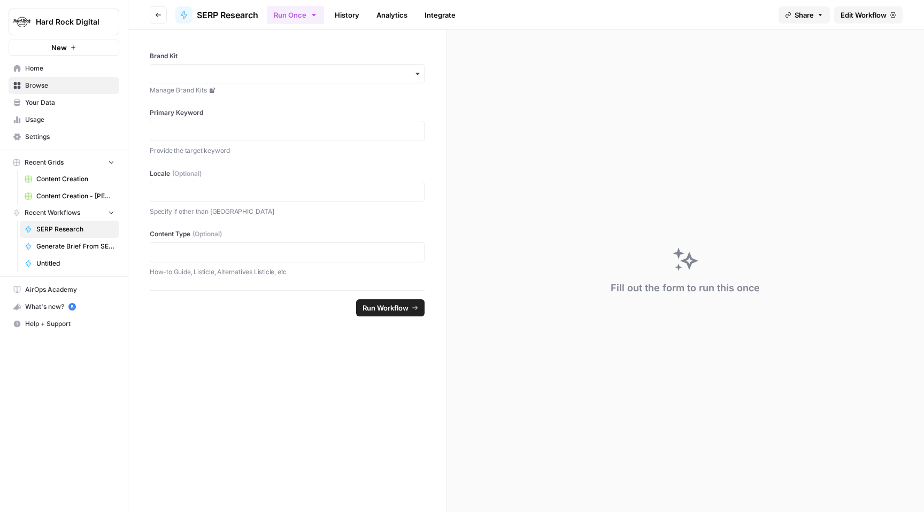
click at [860, 14] on span "Edit Workflow" at bounding box center [864, 15] width 46 height 11
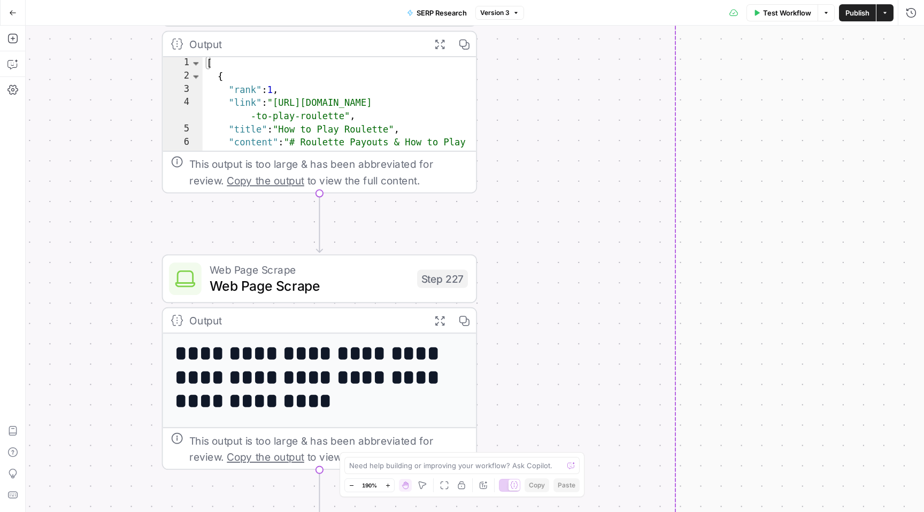
click at [459, 291] on div "Web Page Scrape Web Page Scrape Step 227 Copy step Delete step Add Note Test" at bounding box center [318, 278] width 299 height 35
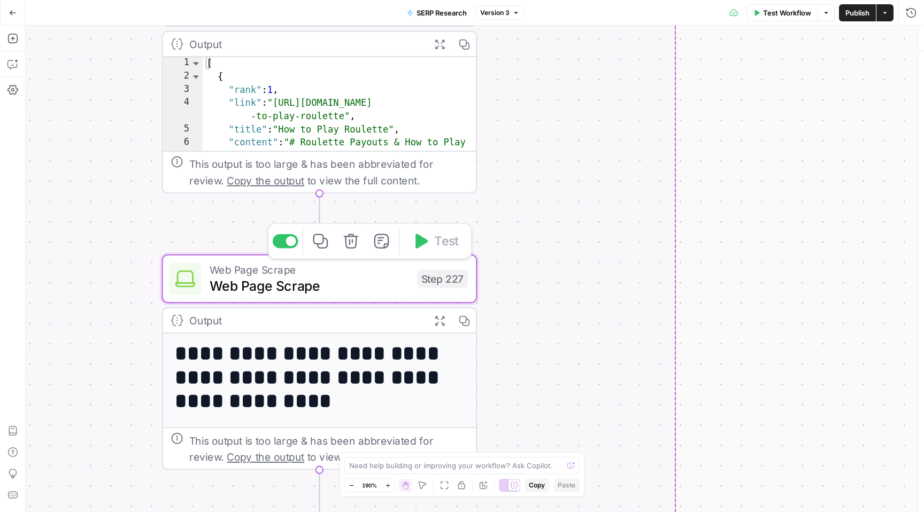
click at [459, 291] on div "Web Page Scrape Web Page Scrape Step 227 Copy step Delete step Add Note Test" at bounding box center [318, 278] width 299 height 35
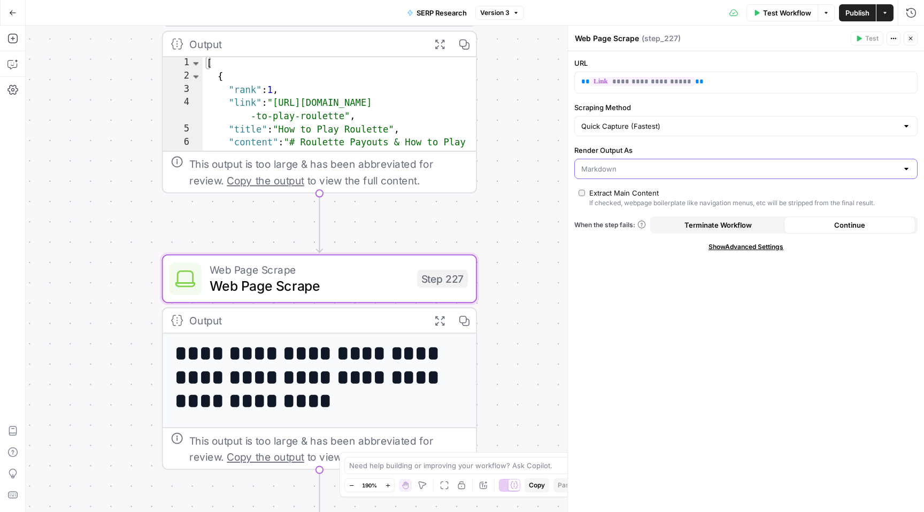
click at [649, 168] on input "Render Output As" at bounding box center [739, 169] width 317 height 11
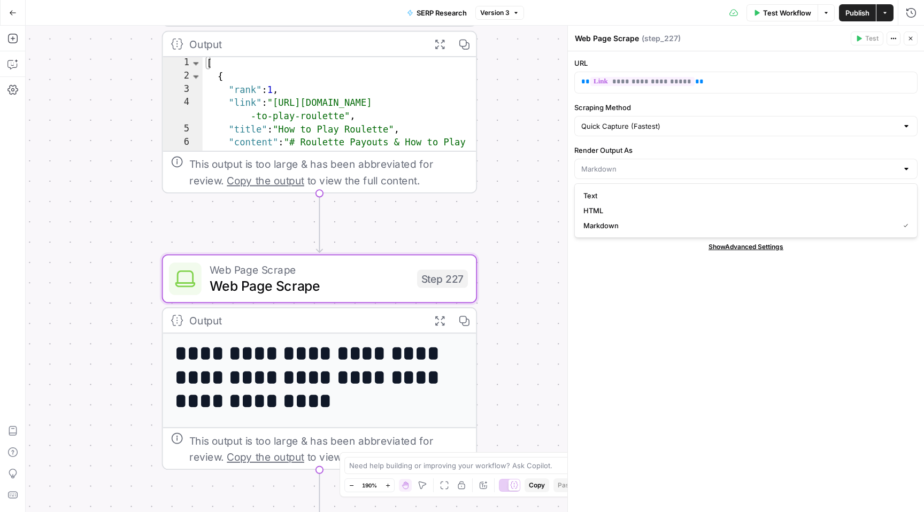
type input "Markdown"
click at [509, 236] on div "false true Workflow Set Inputs Inputs Run Code · Python Get SERP Parameters Ste…" at bounding box center [475, 269] width 898 height 487
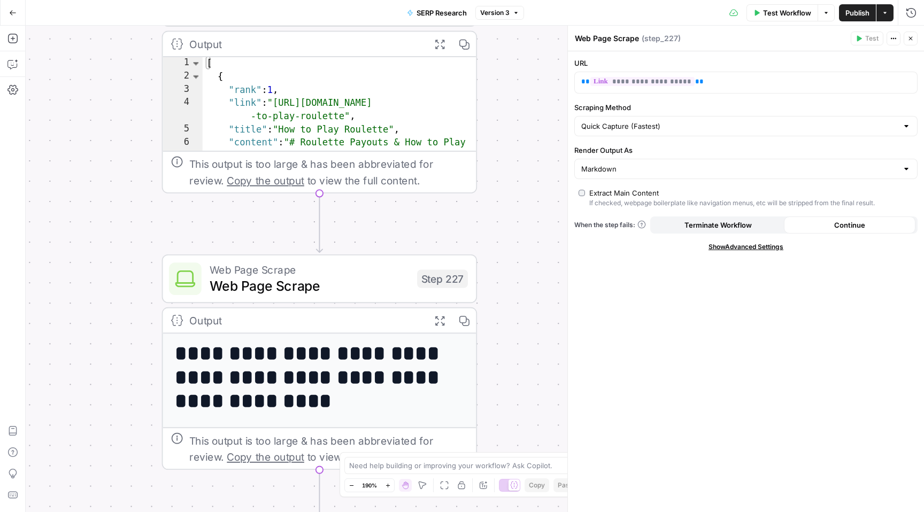
click at [476, 274] on div "Web Page Scrape Web Page Scrape Step 227 Copy step Delete step Add Note Test" at bounding box center [319, 279] width 315 height 49
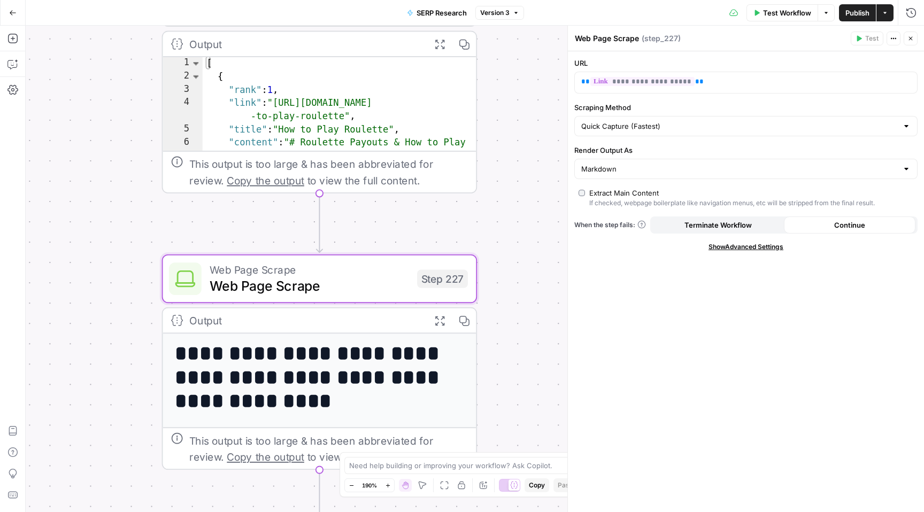
click at [643, 132] on div "Quick Capture (Fastest)" at bounding box center [745, 126] width 343 height 20
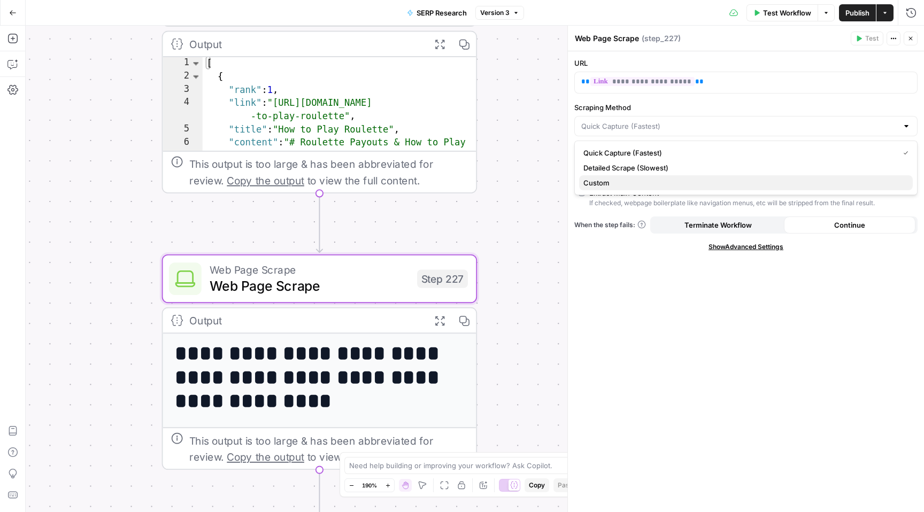
drag, startPoint x: 628, startPoint y: 174, endPoint x: 623, endPoint y: 181, distance: 8.9
click at [623, 181] on div "Quick Capture (Fastest) Detailed Scrape (Slowest) Custom" at bounding box center [745, 168] width 343 height 55
click at [623, 181] on span "Custom" at bounding box center [743, 183] width 321 height 11
type input "Custom"
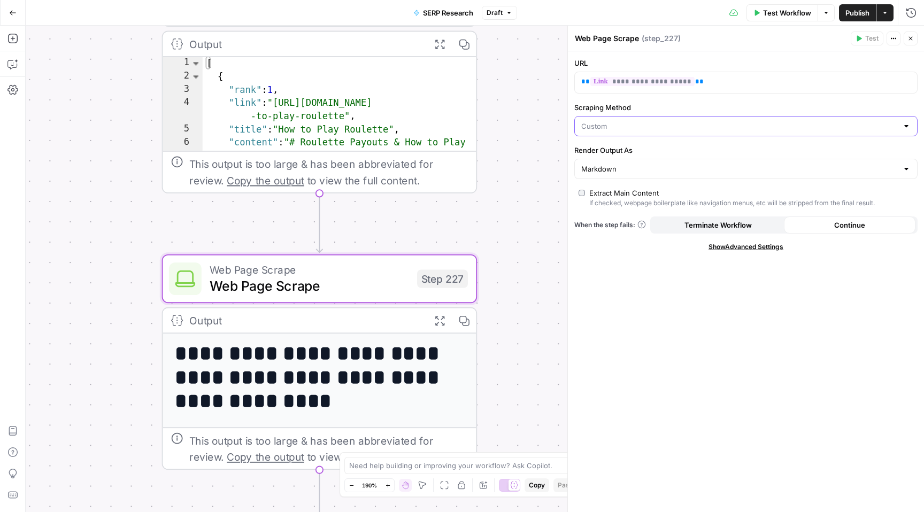
click at [646, 126] on input "Scraping Method" at bounding box center [739, 126] width 317 height 11
click at [646, 127] on input "Scraping Method" at bounding box center [739, 126] width 317 height 11
type input "Custom"
click at [610, 344] on div "**********" at bounding box center [746, 281] width 356 height 461
click at [682, 171] on input "Render Output As" at bounding box center [739, 169] width 317 height 11
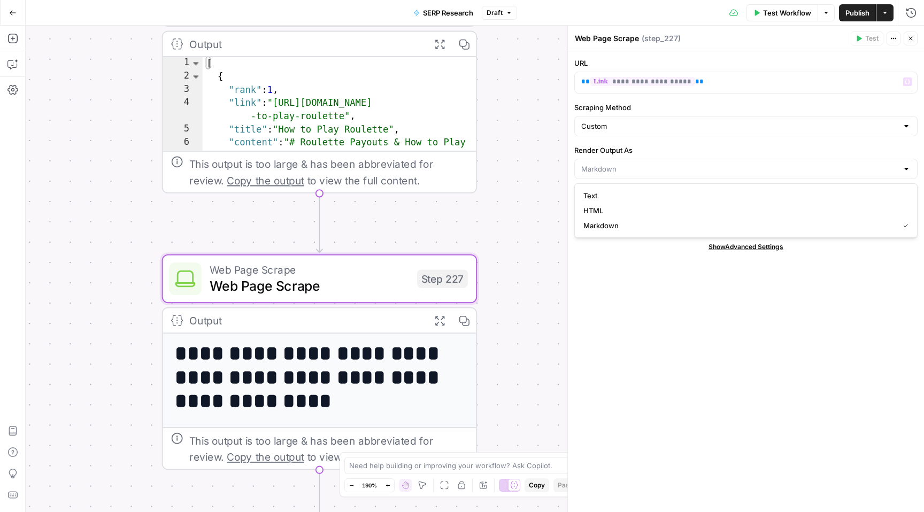
type input "Markdown"
click at [765, 142] on div "**********" at bounding box center [746, 281] width 356 height 461
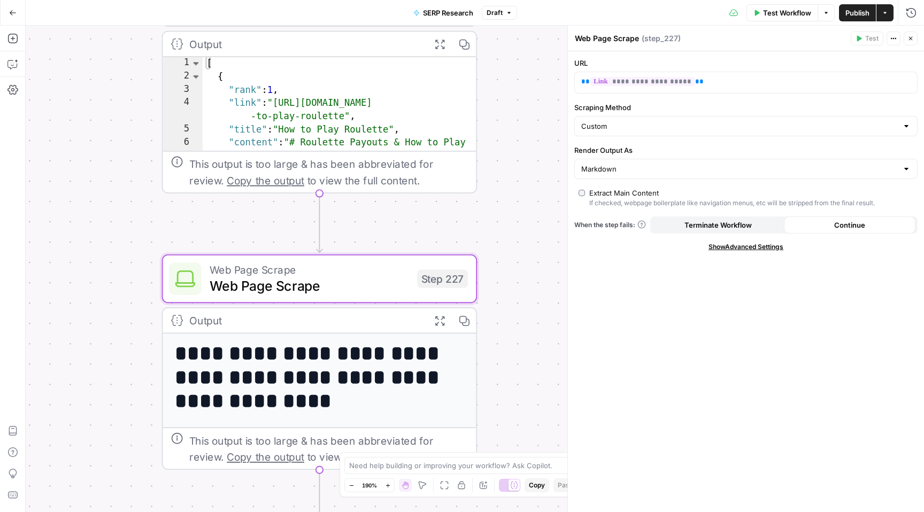
click at [912, 126] on div "Custom" at bounding box center [745, 126] width 343 height 20
type input "Custom"
click at [881, 106] on label "Scraping Method" at bounding box center [745, 107] width 343 height 11
click at [881, 121] on input "Custom" at bounding box center [739, 126] width 317 height 11
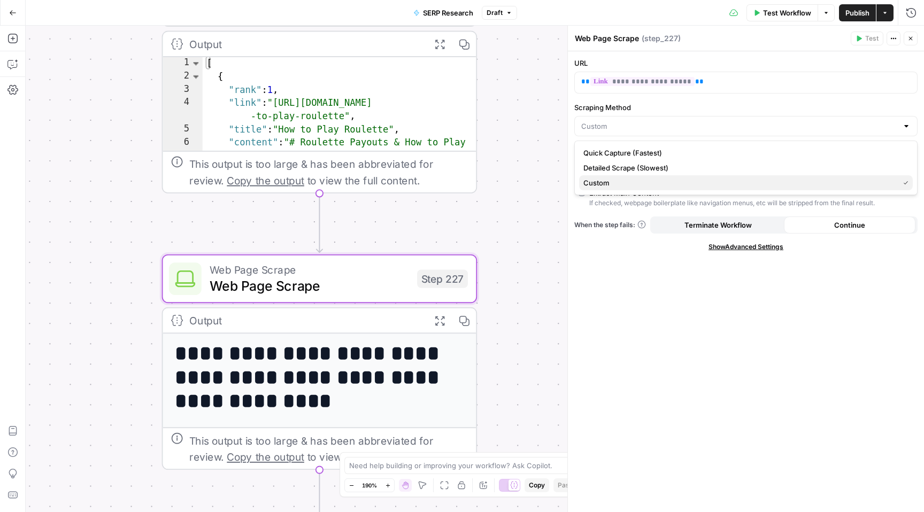
click at [732, 182] on span "Custom" at bounding box center [738, 183] width 311 height 11
type input "Custom"
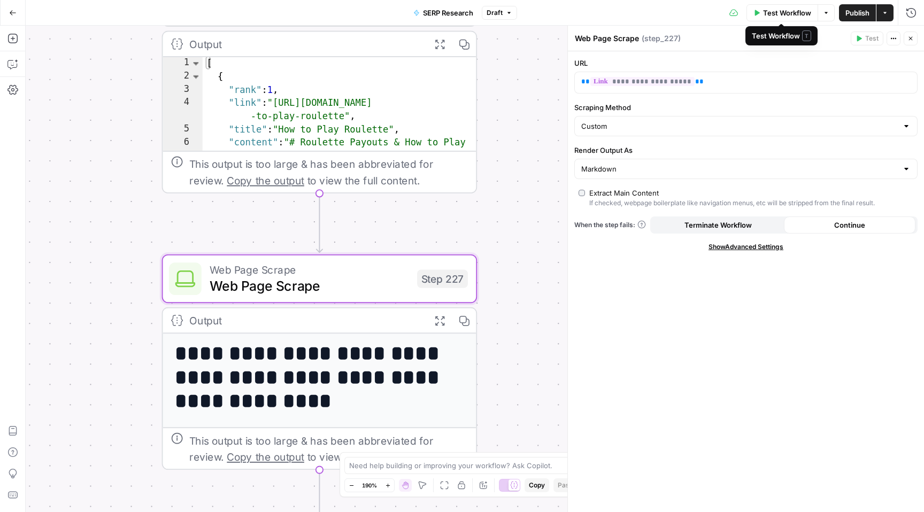
click at [792, 12] on span "Test Workflow" at bounding box center [787, 12] width 48 height 11
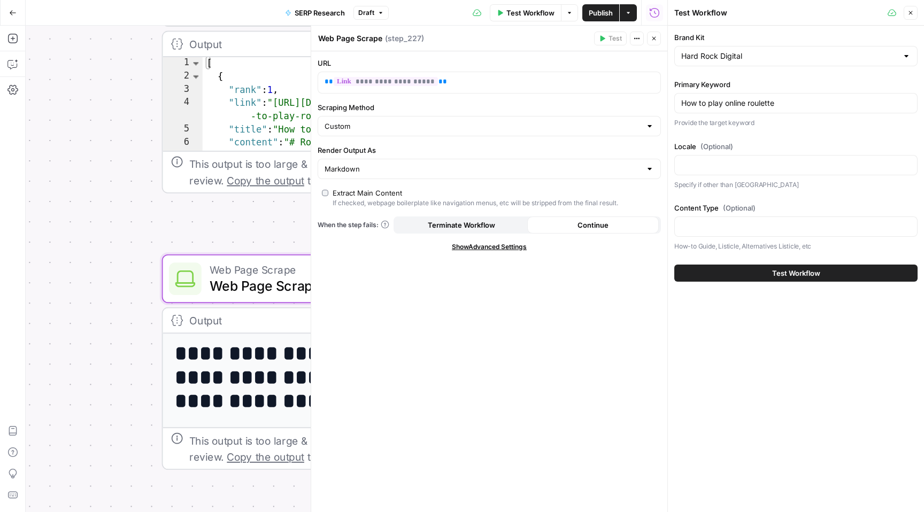
click at [739, 274] on button "Test Workflow" at bounding box center [795, 273] width 243 height 17
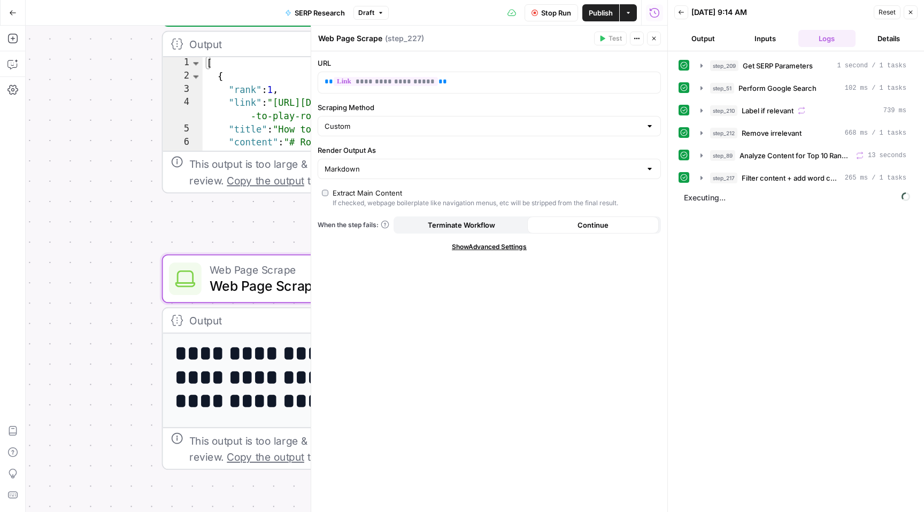
click at [218, 402] on h1 "**********" at bounding box center [320, 378] width 290 height 72
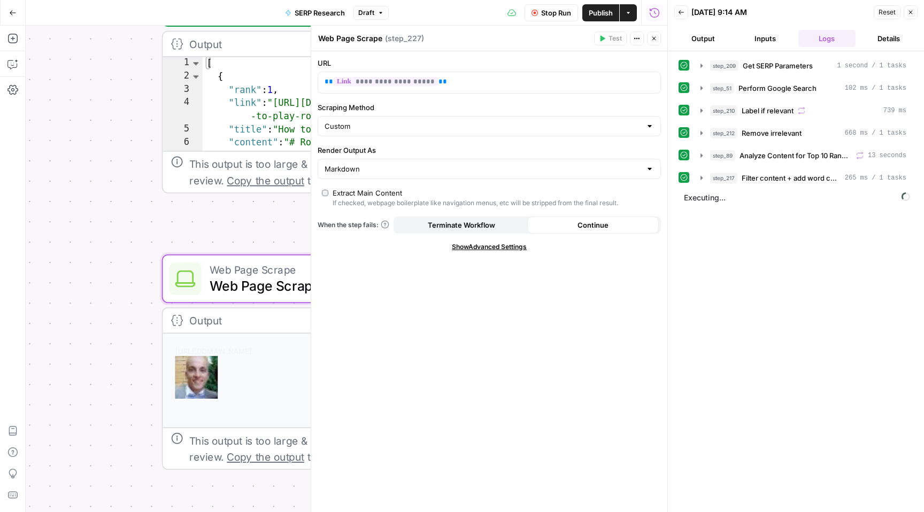
scroll to position [275, 0]
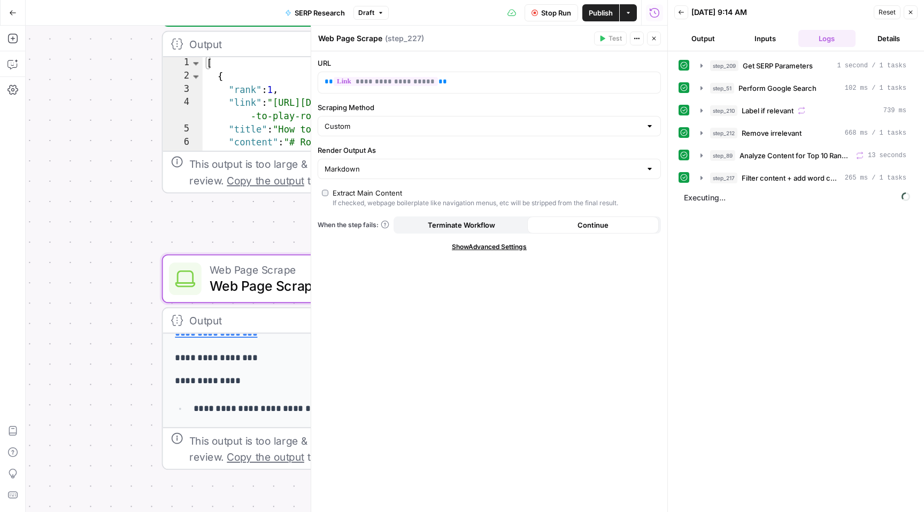
click at [123, 411] on div "false true Workflow Set Inputs Inputs Run Code · Python Get SERP Parameters Ste…" at bounding box center [347, 269] width 642 height 487
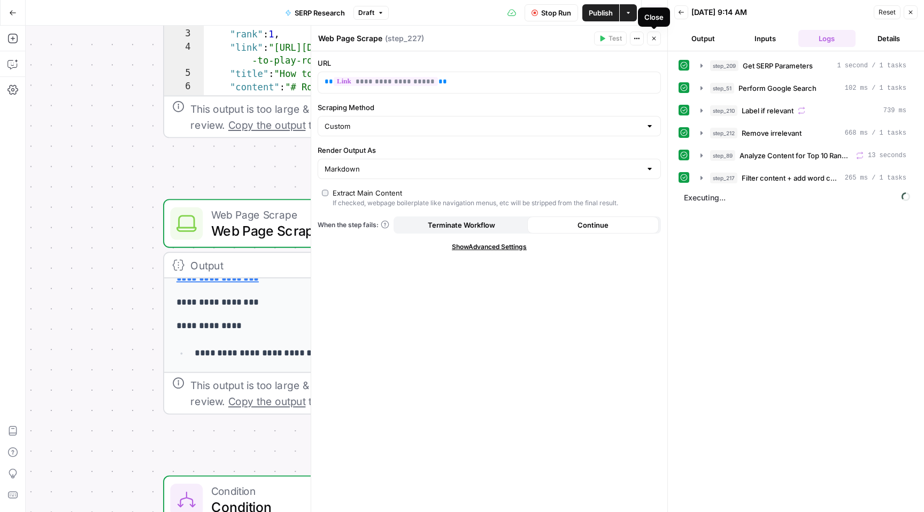
click at [657, 38] on span "Close" at bounding box center [657, 38] width 1 height 1
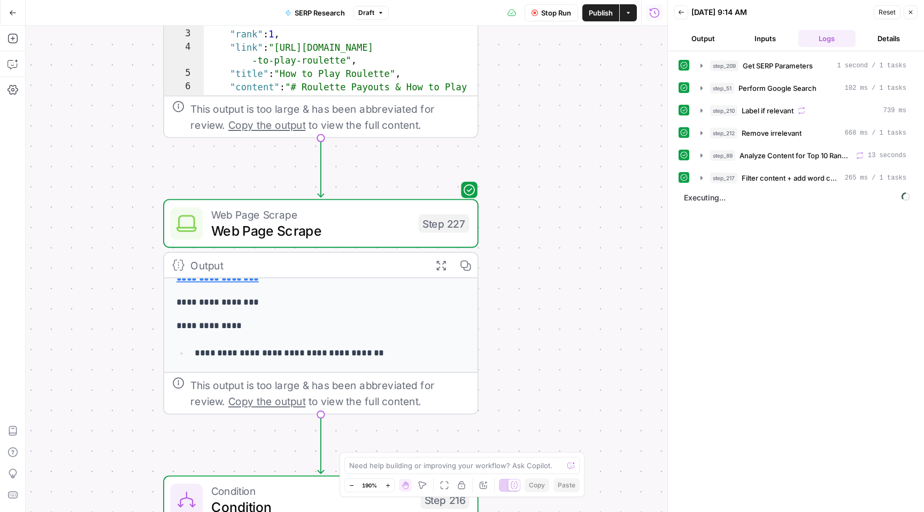
click at [547, 296] on div "false true Workflow Set Inputs Inputs Run Code · Python Get SERP Parameters Ste…" at bounding box center [347, 269] width 642 height 487
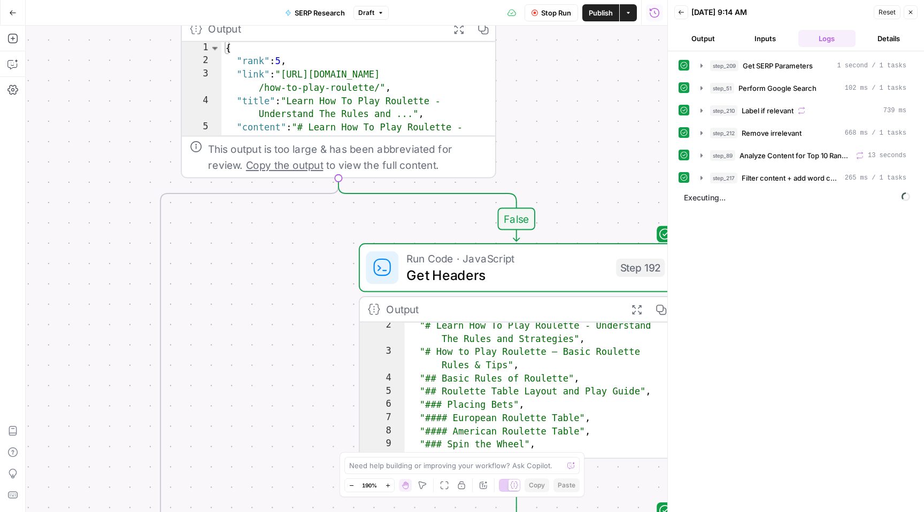
scroll to position [9, 0]
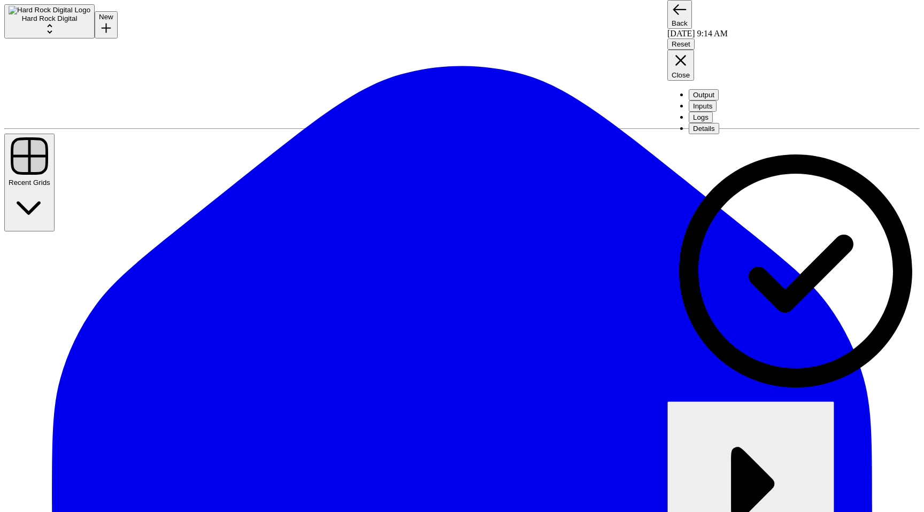
scroll to position [2470, 0]
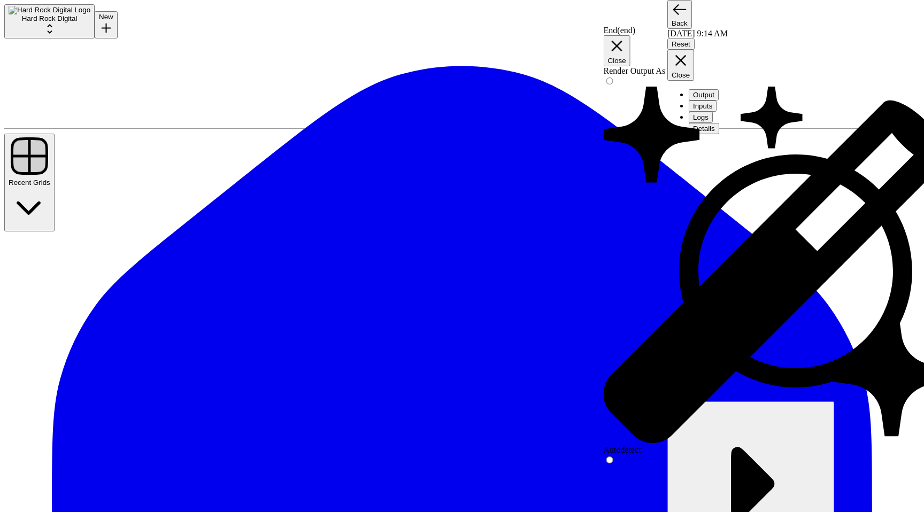
click at [435, 314] on div "End ( end ) Close Render Output As Autodetect Markdown Code HTML" at bounding box center [489, 269] width 357 height 487
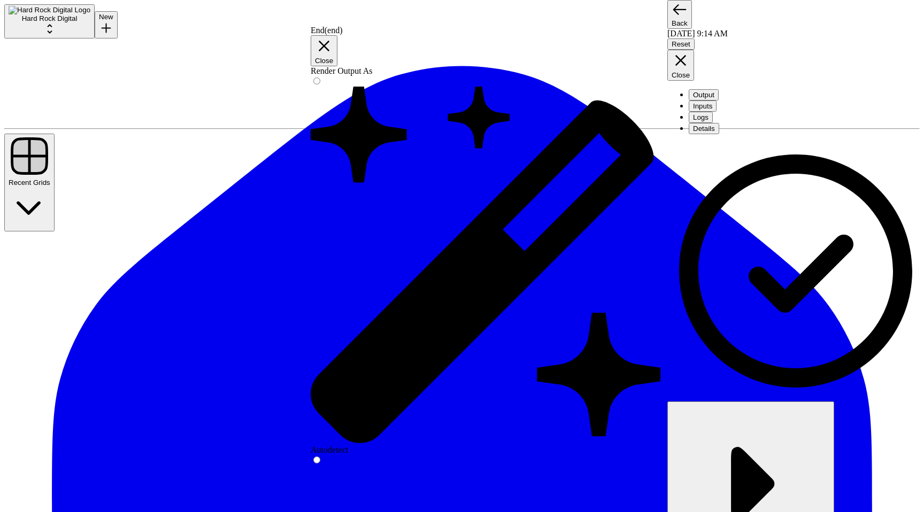
click at [690, 51] on icon "button" at bounding box center [681, 60] width 18 height 18
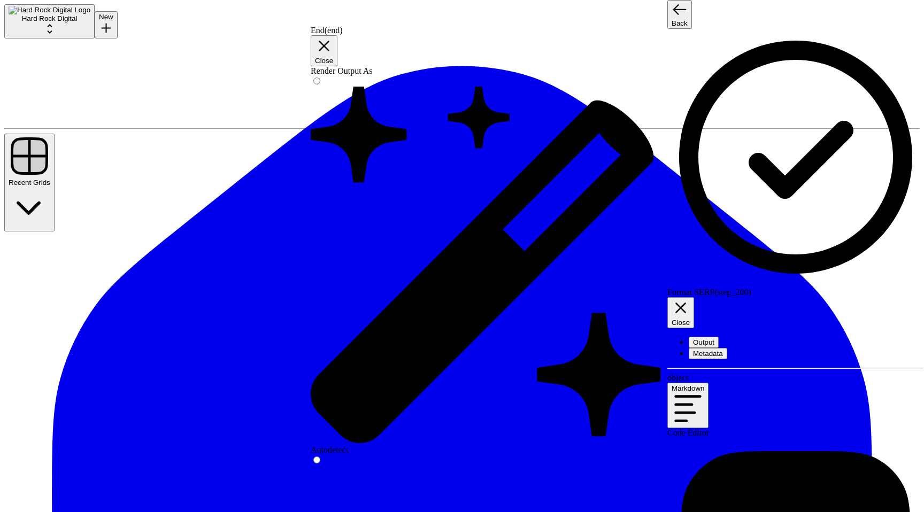
scroll to position [2489, 0]
type textarea "**********"
drag, startPoint x: 792, startPoint y: 386, endPoint x: 776, endPoint y: 380, distance: 17.6
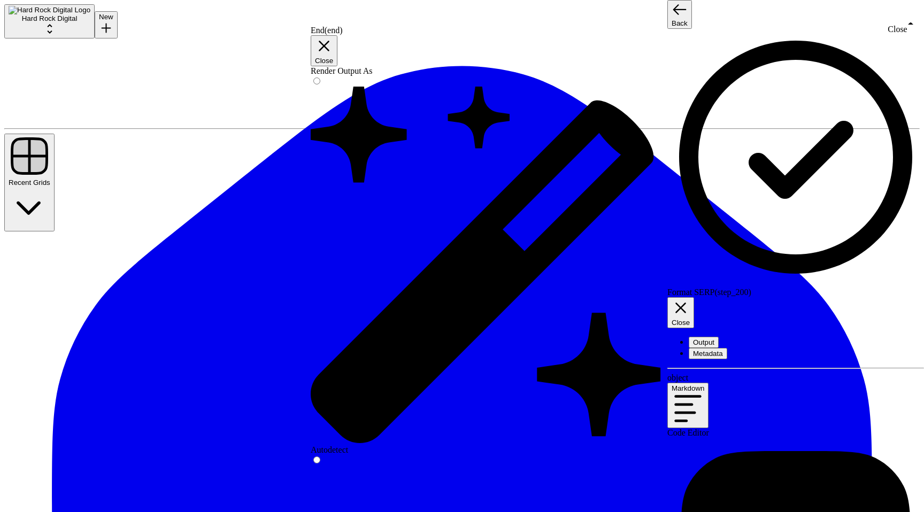
click at [690, 299] on icon "button" at bounding box center [681, 308] width 18 height 18
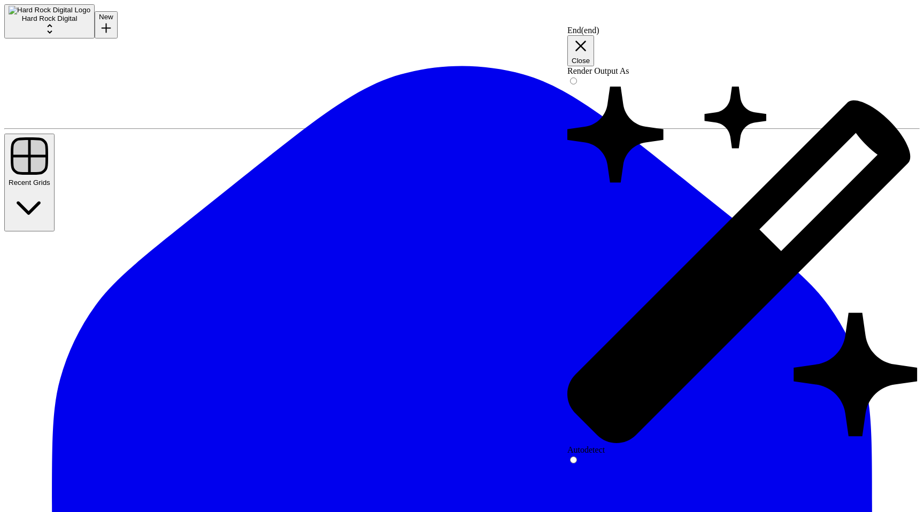
click at [590, 57] on span "Close" at bounding box center [581, 61] width 18 height 8
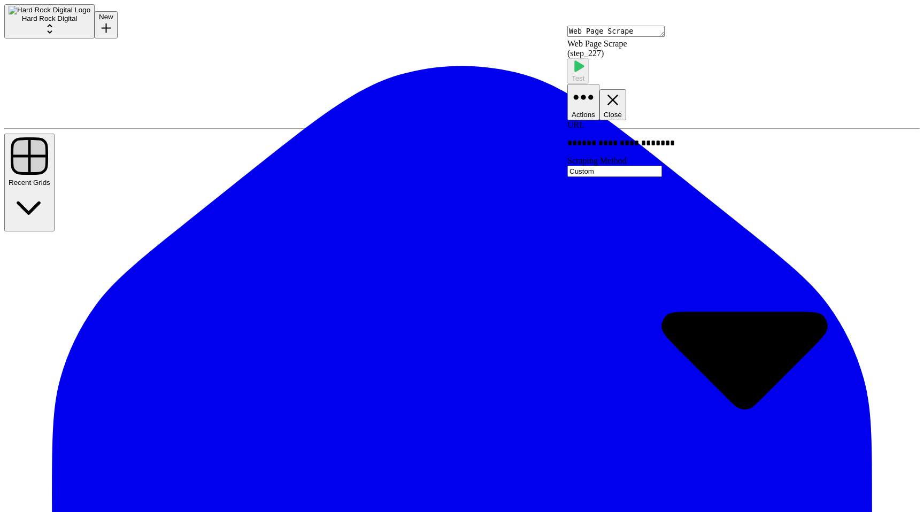
scroll to position [0, 0]
click at [595, 86] on icon "button" at bounding box center [584, 98] width 24 height 24
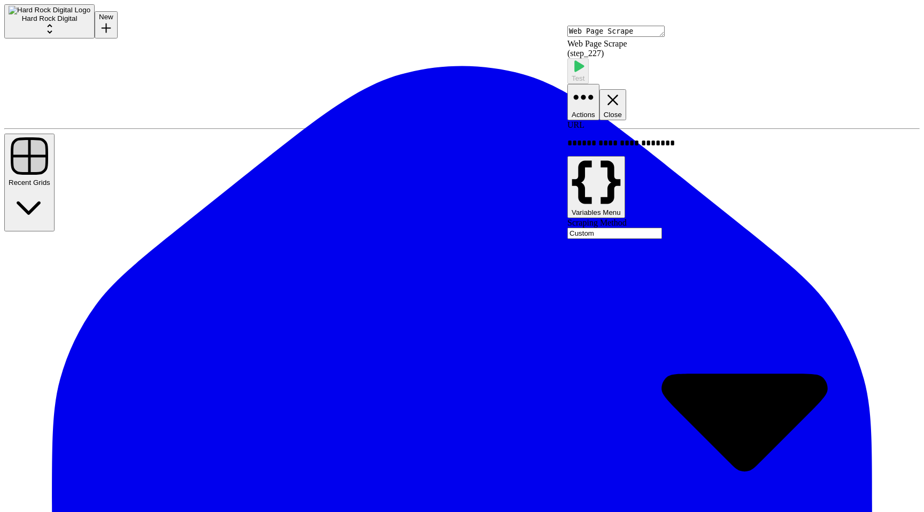
click at [752, 138] on p "**********" at bounding box center [745, 142] width 357 height 9
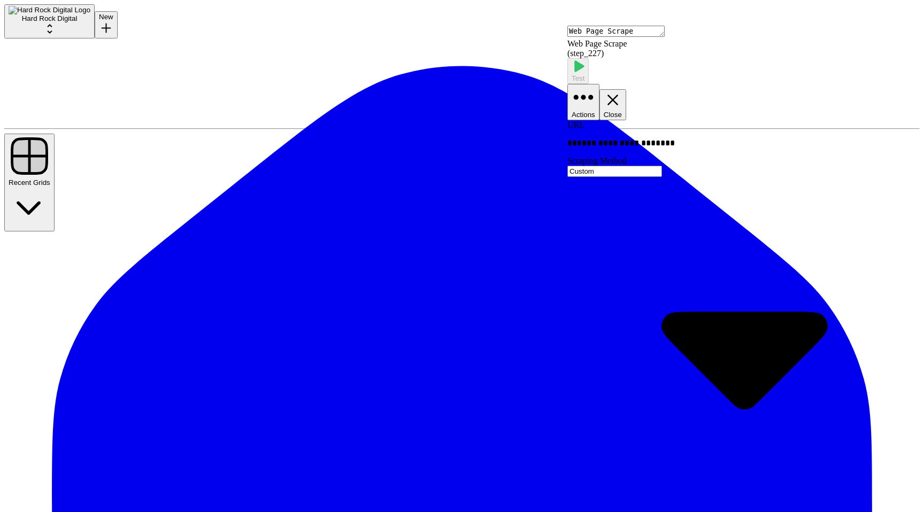
type textarea "can i edit the actual web page scraper code in step 227"
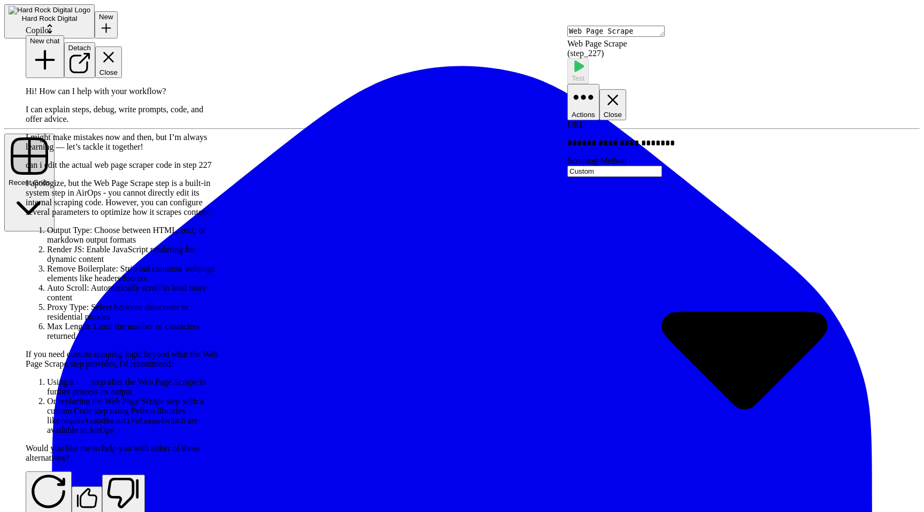
scroll to position [139, 0]
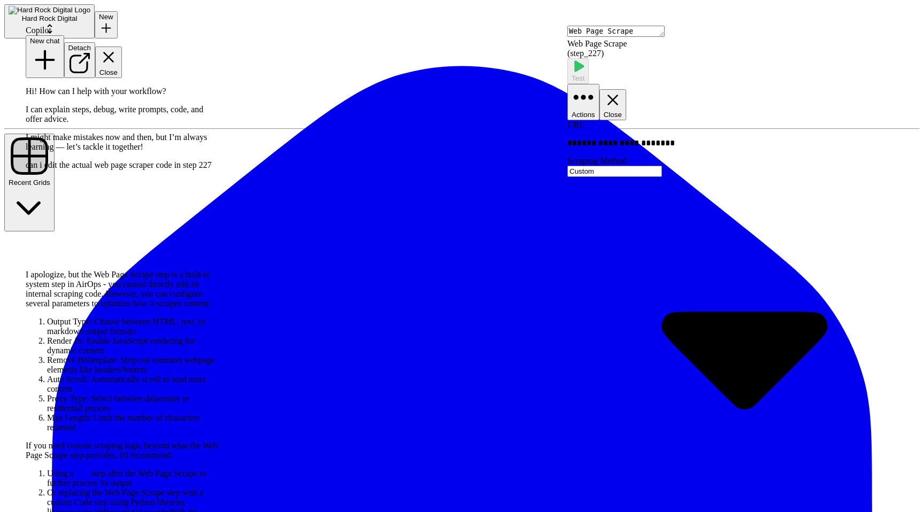
scroll to position [115, 0]
